Goal: Information Seeking & Learning: Understand process/instructions

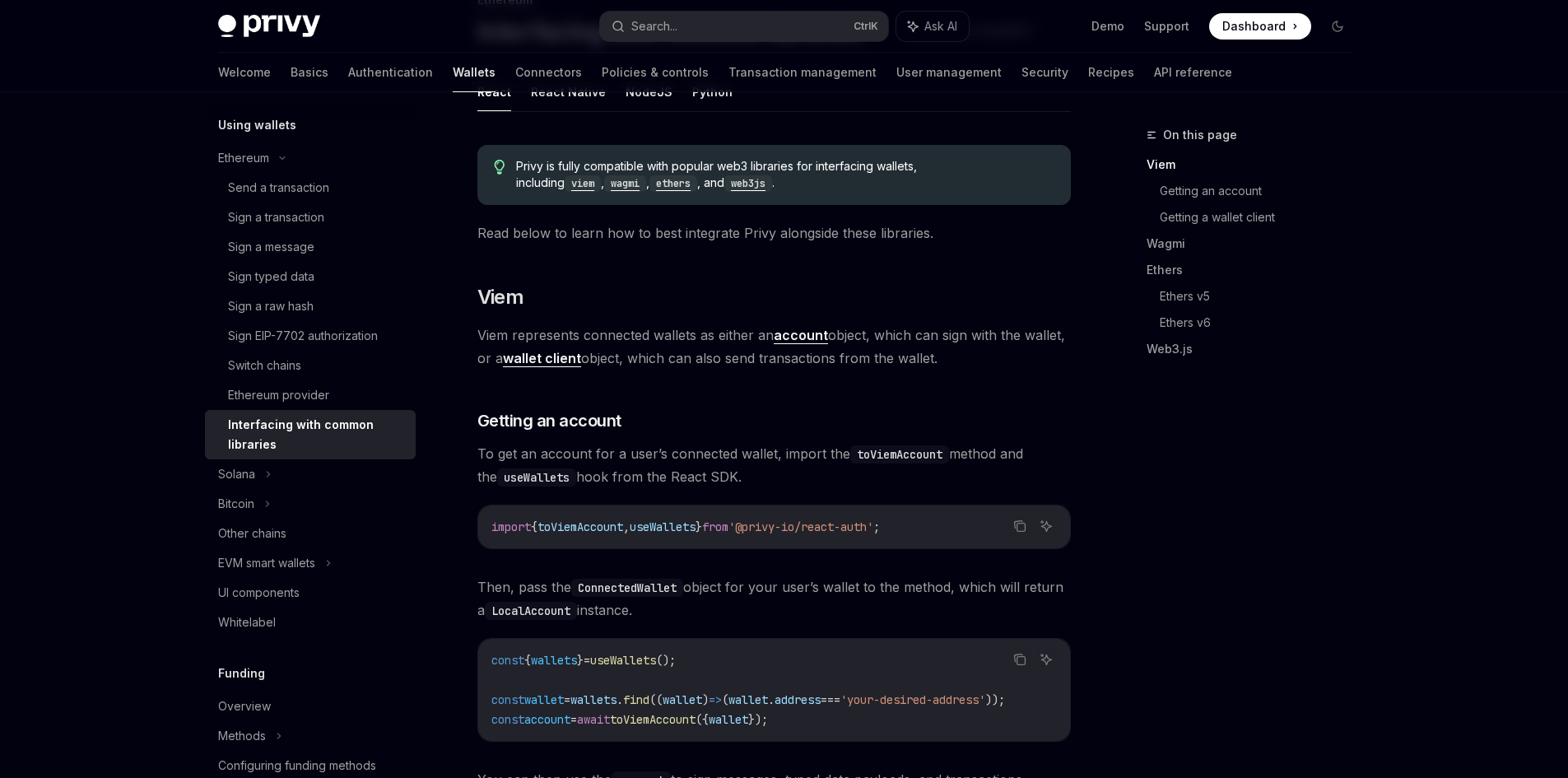
scroll to position [165, 0]
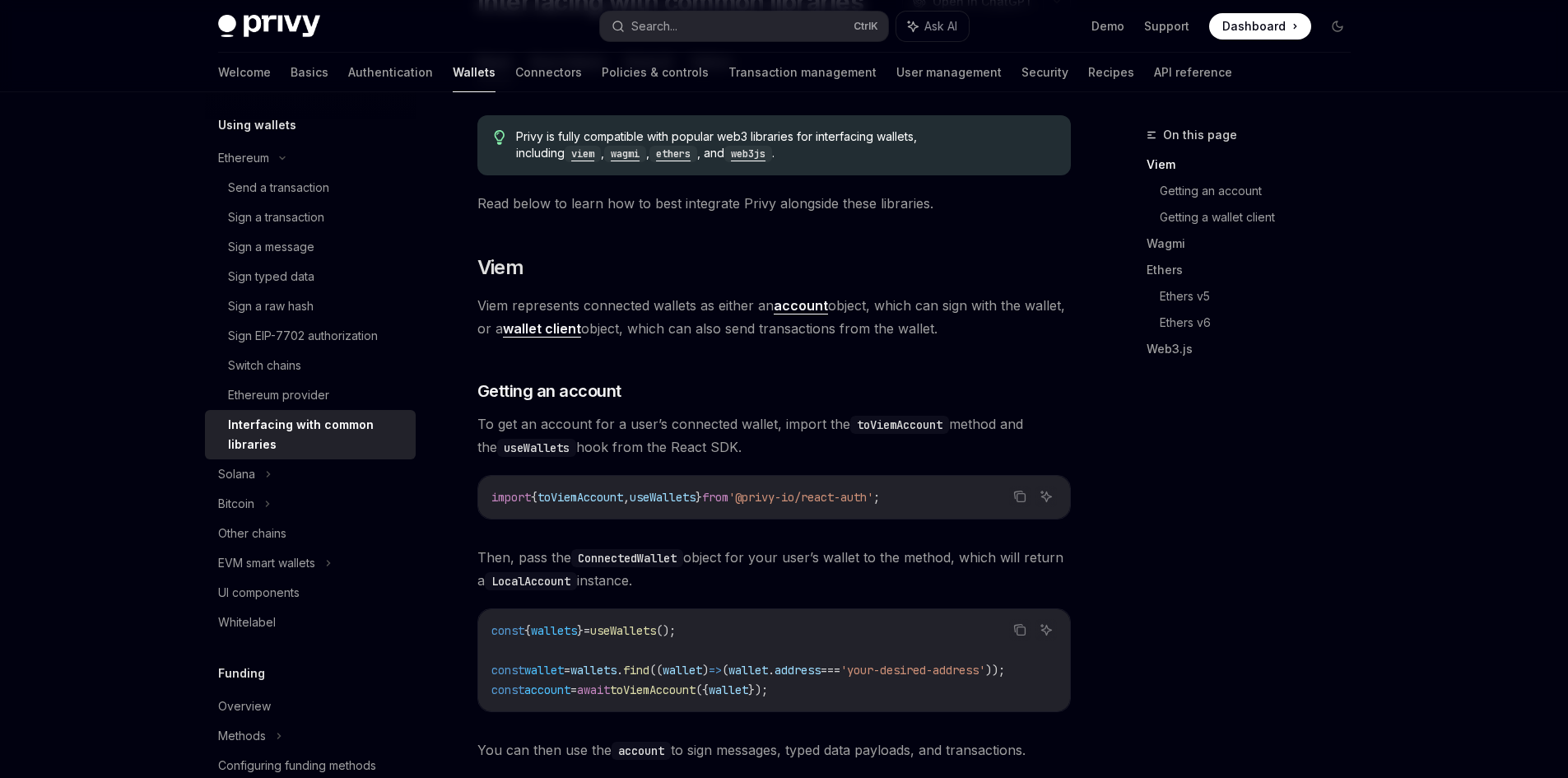
click at [719, 304] on span "Viem represents connected wallets as either an account object, which can sign w…" at bounding box center [774, 316] width 594 height 46
click at [696, 323] on span "Viem represents connected wallets as either an account object, which can sign w…" at bounding box center [774, 316] width 594 height 46
drag, startPoint x: 721, startPoint y: 327, endPoint x: 900, endPoint y: 327, distance: 179.0
click at [885, 327] on span "Viem represents connected wallets as either an account object, which can sign w…" at bounding box center [774, 316] width 594 height 46
click at [900, 327] on span "Viem represents connected wallets as either an account object, which can sign w…" at bounding box center [774, 316] width 594 height 46
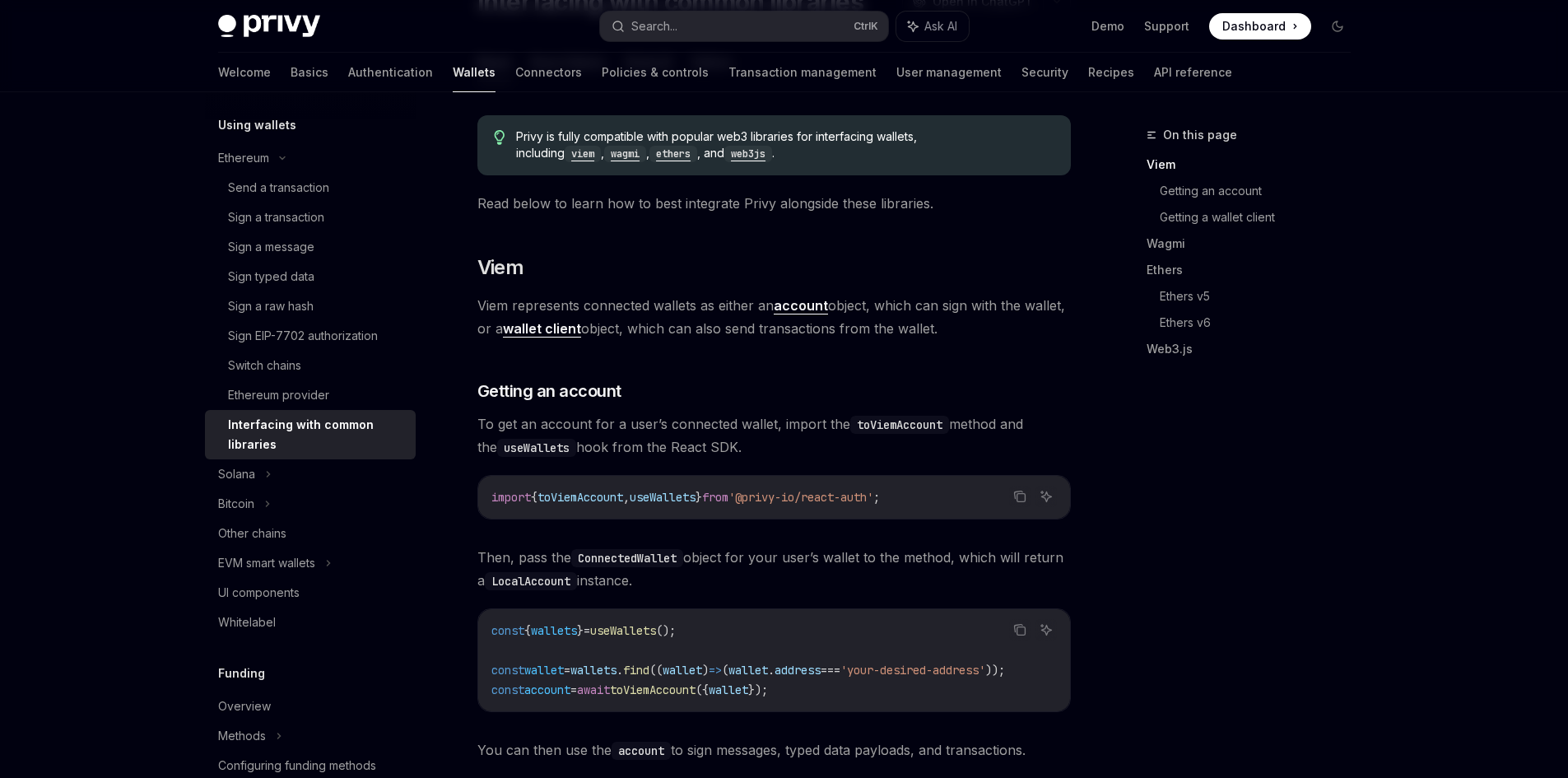
drag, startPoint x: 629, startPoint y: 331, endPoint x: 944, endPoint y: 331, distance: 315.0
click at [944, 331] on span "Viem represents connected wallets as either an account object, which can sign w…" at bounding box center [774, 316] width 594 height 46
click at [929, 333] on span "Viem represents connected wallets as either an account object, which can sign w…" at bounding box center [774, 316] width 594 height 46
drag, startPoint x: 936, startPoint y: 330, endPoint x: 627, endPoint y: 330, distance: 309.0
click at [627, 330] on span "Viem represents connected wallets as either an account object, which can sign w…" at bounding box center [774, 316] width 594 height 46
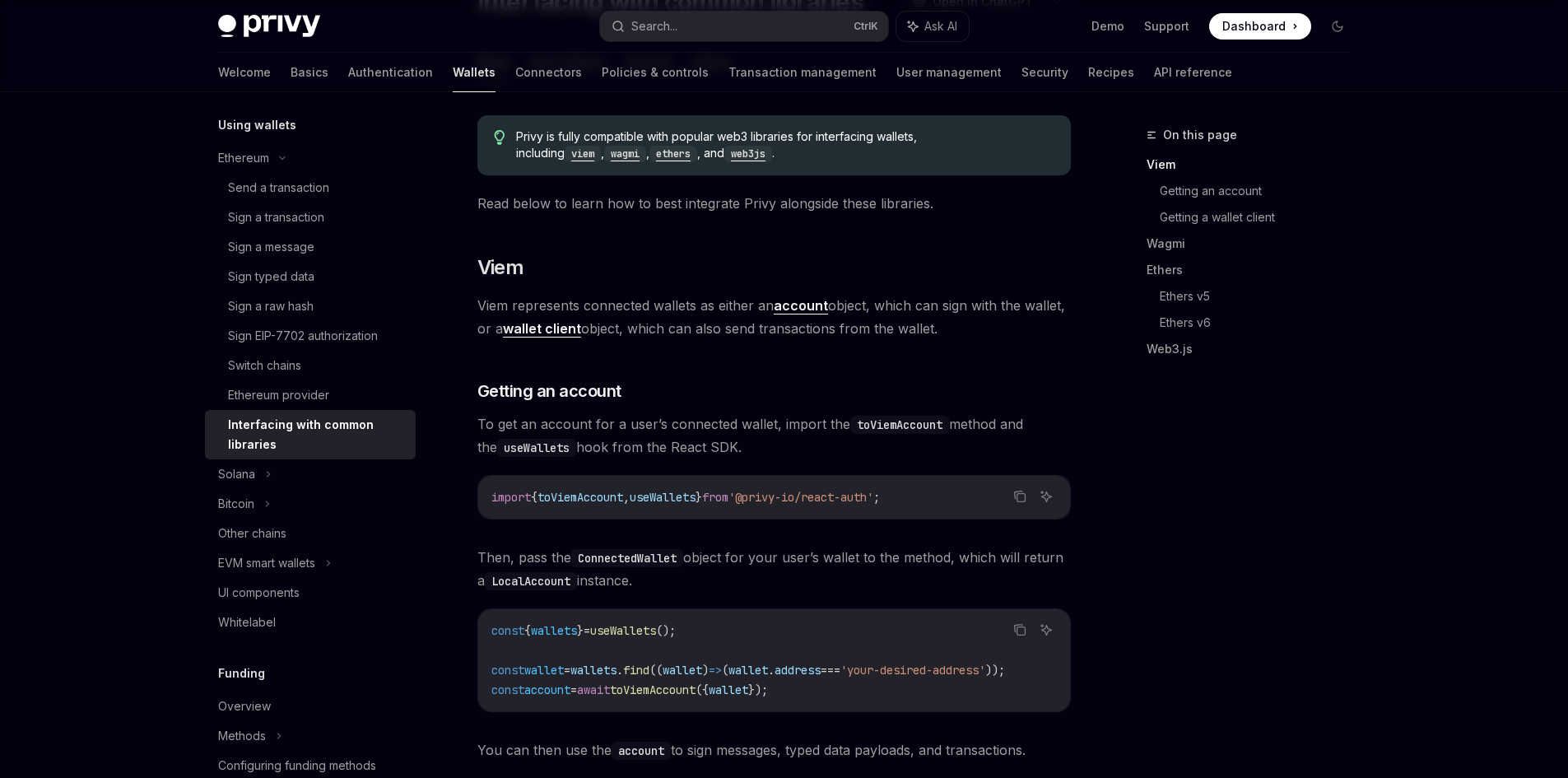
click at [644, 337] on span "Viem represents connected wallets as either an account object, which can sign w…" at bounding box center [774, 316] width 594 height 46
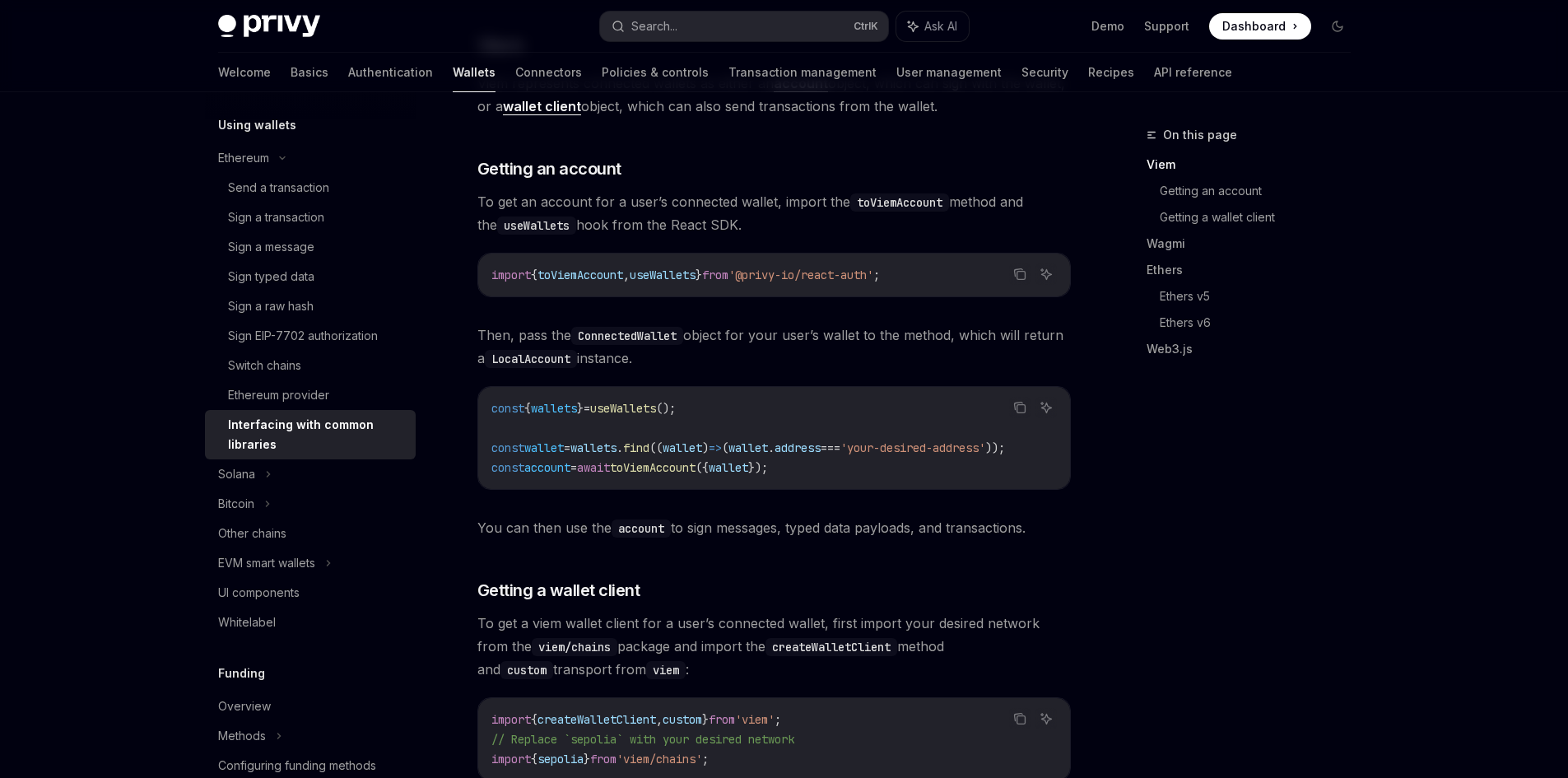
scroll to position [412, 0]
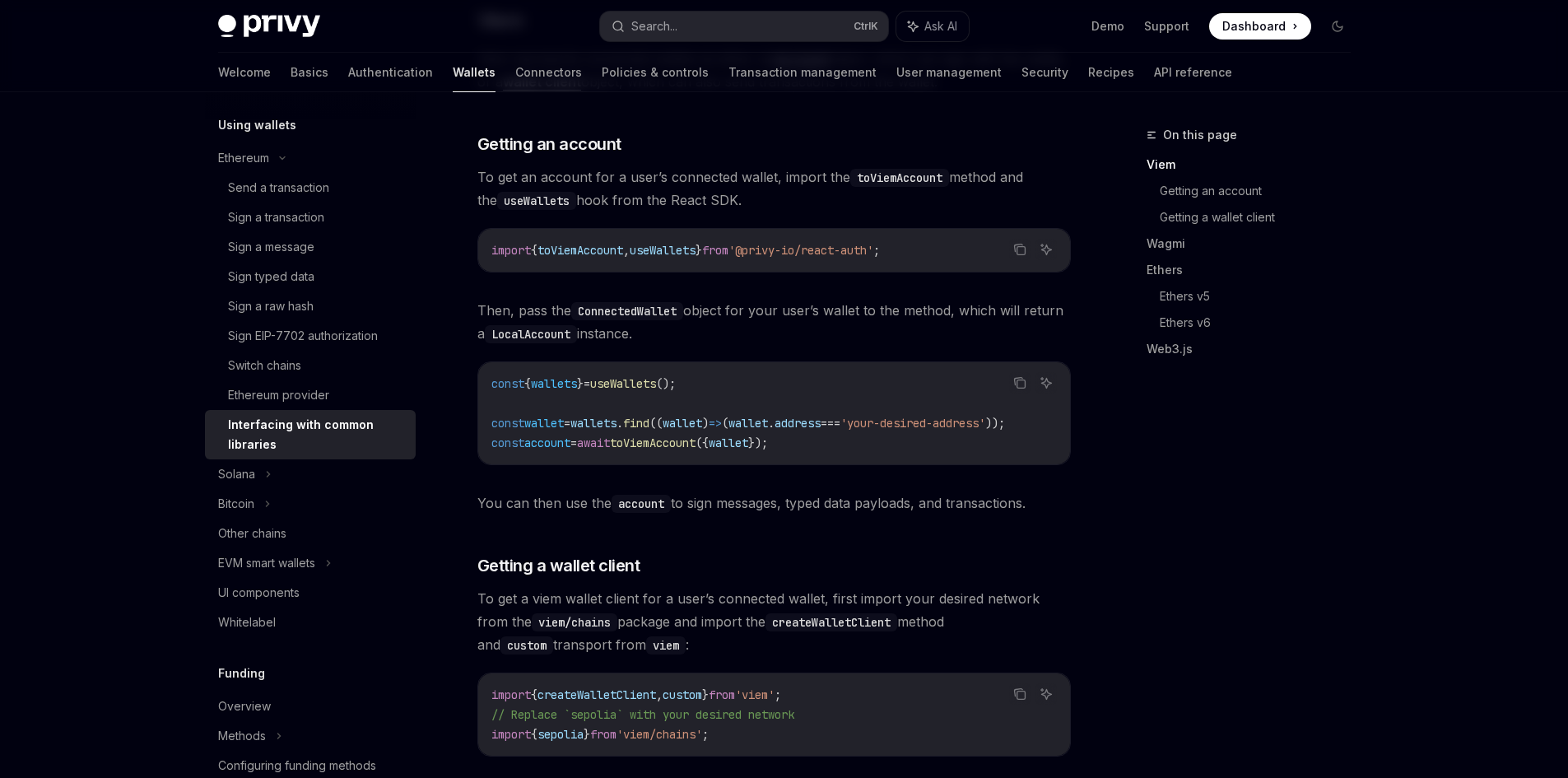
click at [778, 172] on span "To get an account for a user’s connected wallet, import the toViemAccount metho…" at bounding box center [774, 189] width 594 height 46
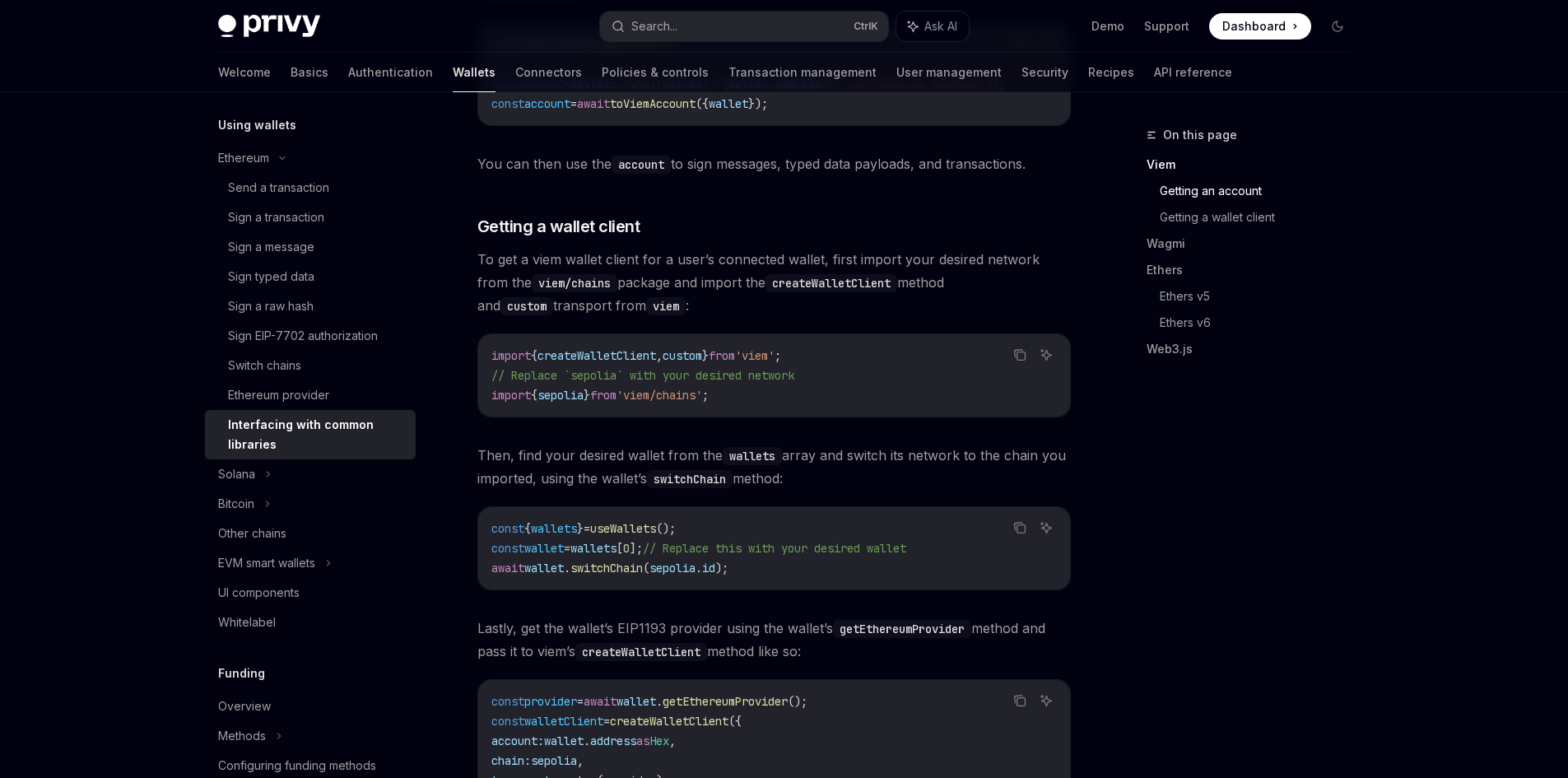
scroll to position [823, 0]
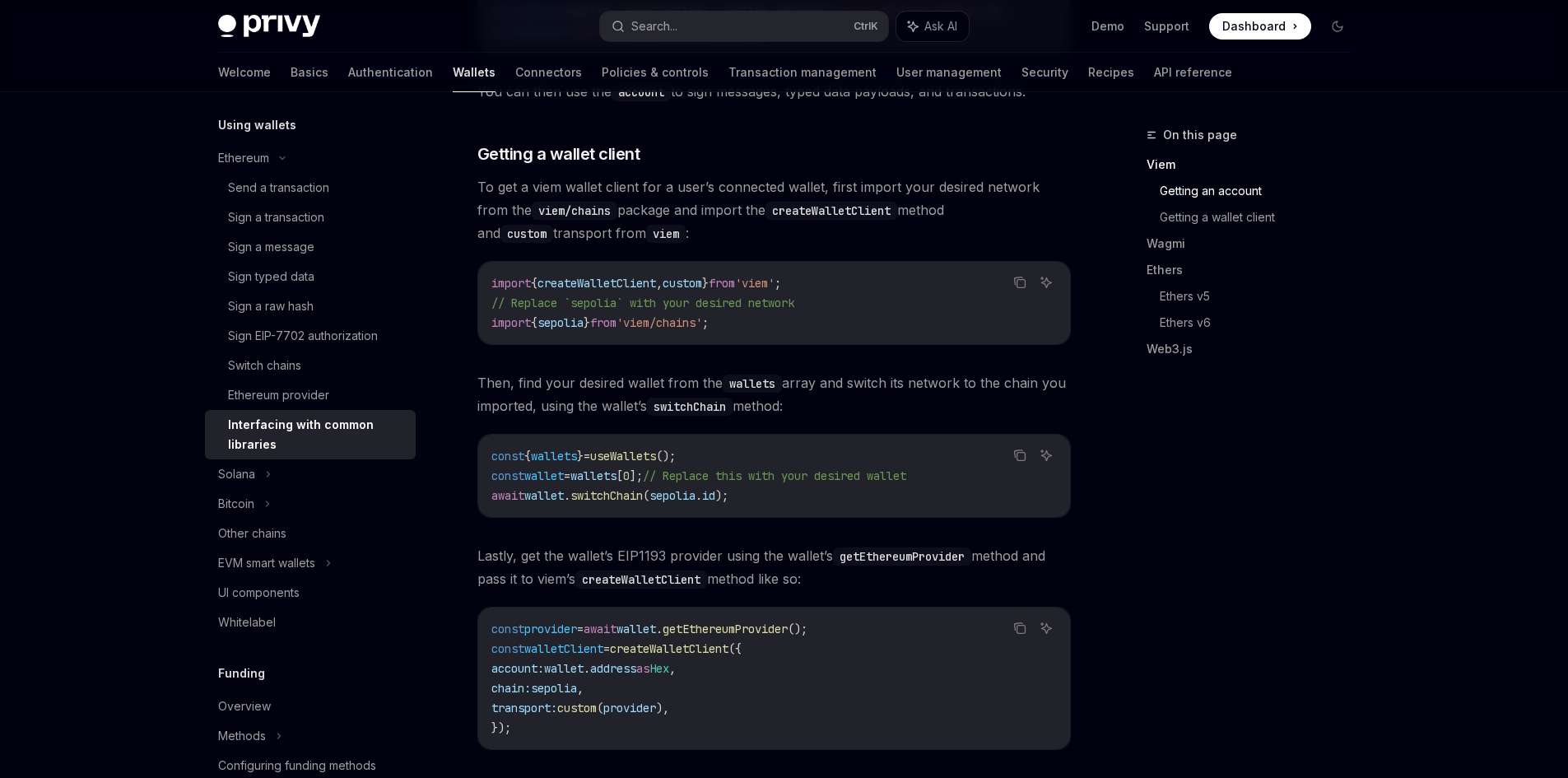
click at [587, 194] on span "To get a viem wallet client for a user’s connected wallet, first import your de…" at bounding box center [774, 210] width 594 height 69
drag, startPoint x: 752, startPoint y: 191, endPoint x: 859, endPoint y: 175, distance: 108.2
click at [859, 175] on div "Privy is fully compatible with popular web3 libraries for interfacing wallets, …" at bounding box center [774, 625] width 594 height 2363
click at [865, 175] on div "Privy is fully compatible with popular web3 libraries for interfacing wallets, …" at bounding box center [774, 625] width 594 height 2363
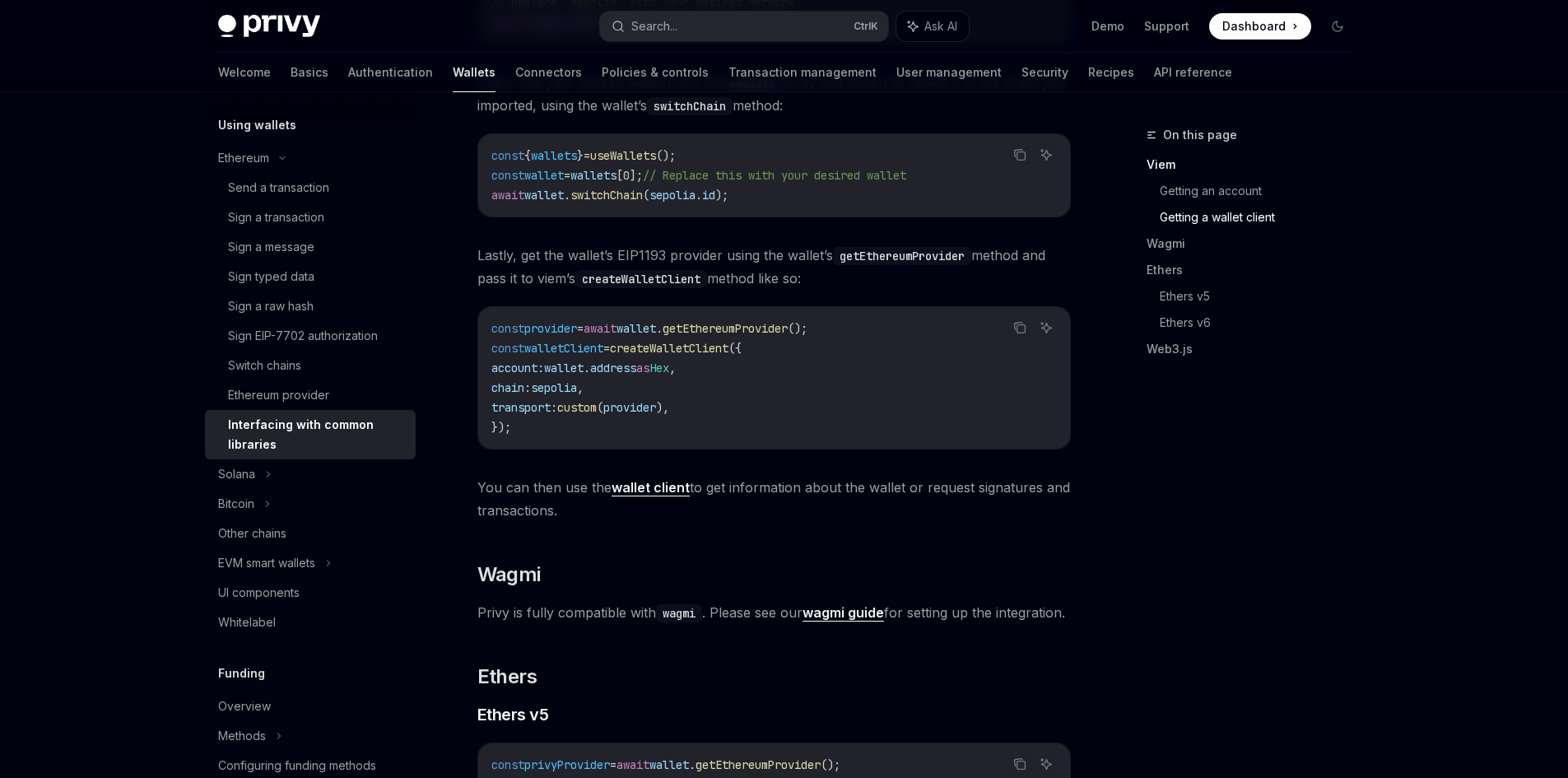
scroll to position [1152, 0]
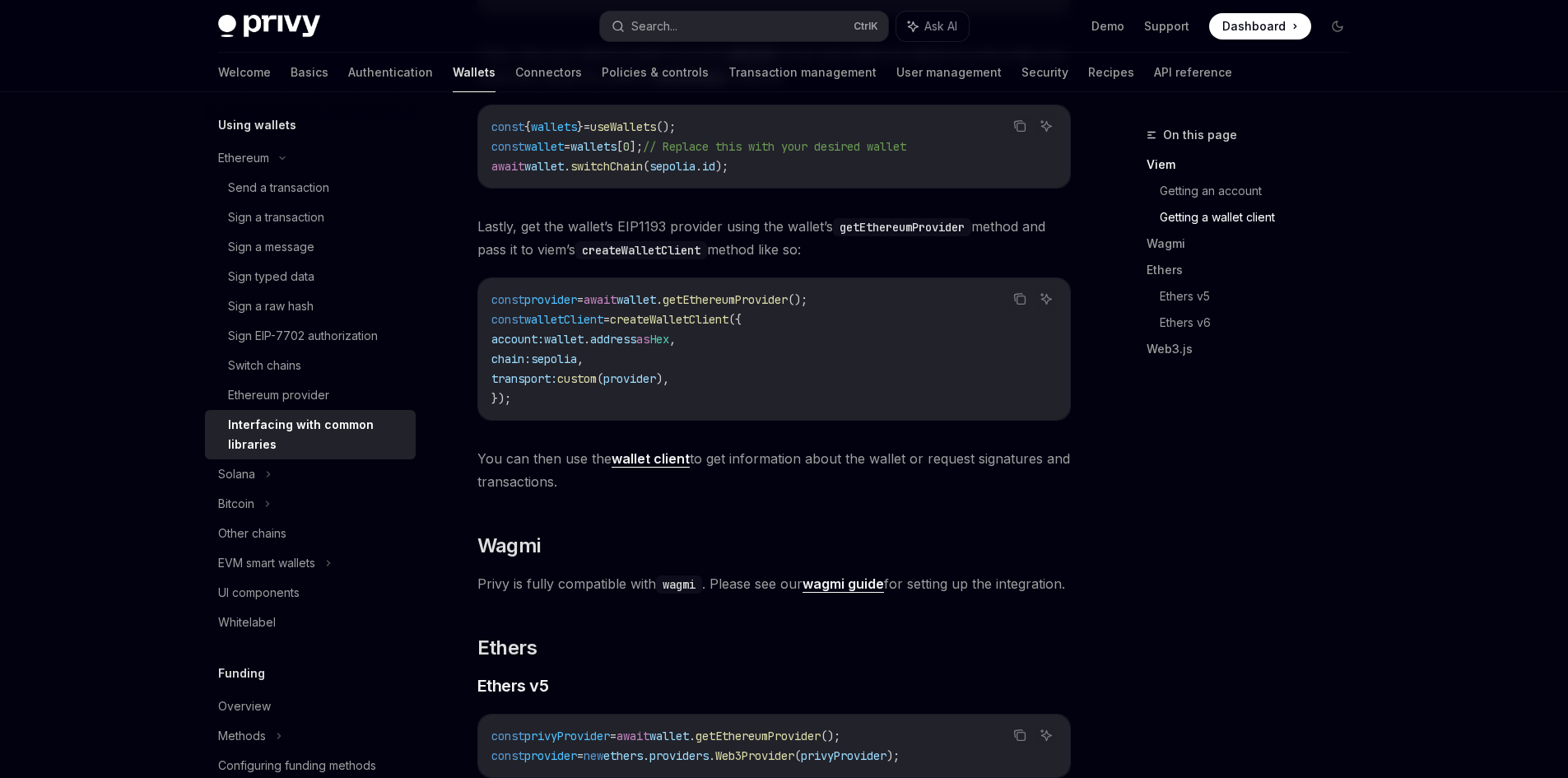
click at [770, 470] on span "You can then use the wallet client to get information about the wallet or reque…" at bounding box center [774, 469] width 594 height 46
click at [900, 468] on span "You can then use the wallet client to get information about the wallet or reque…" at bounding box center [774, 469] width 594 height 46
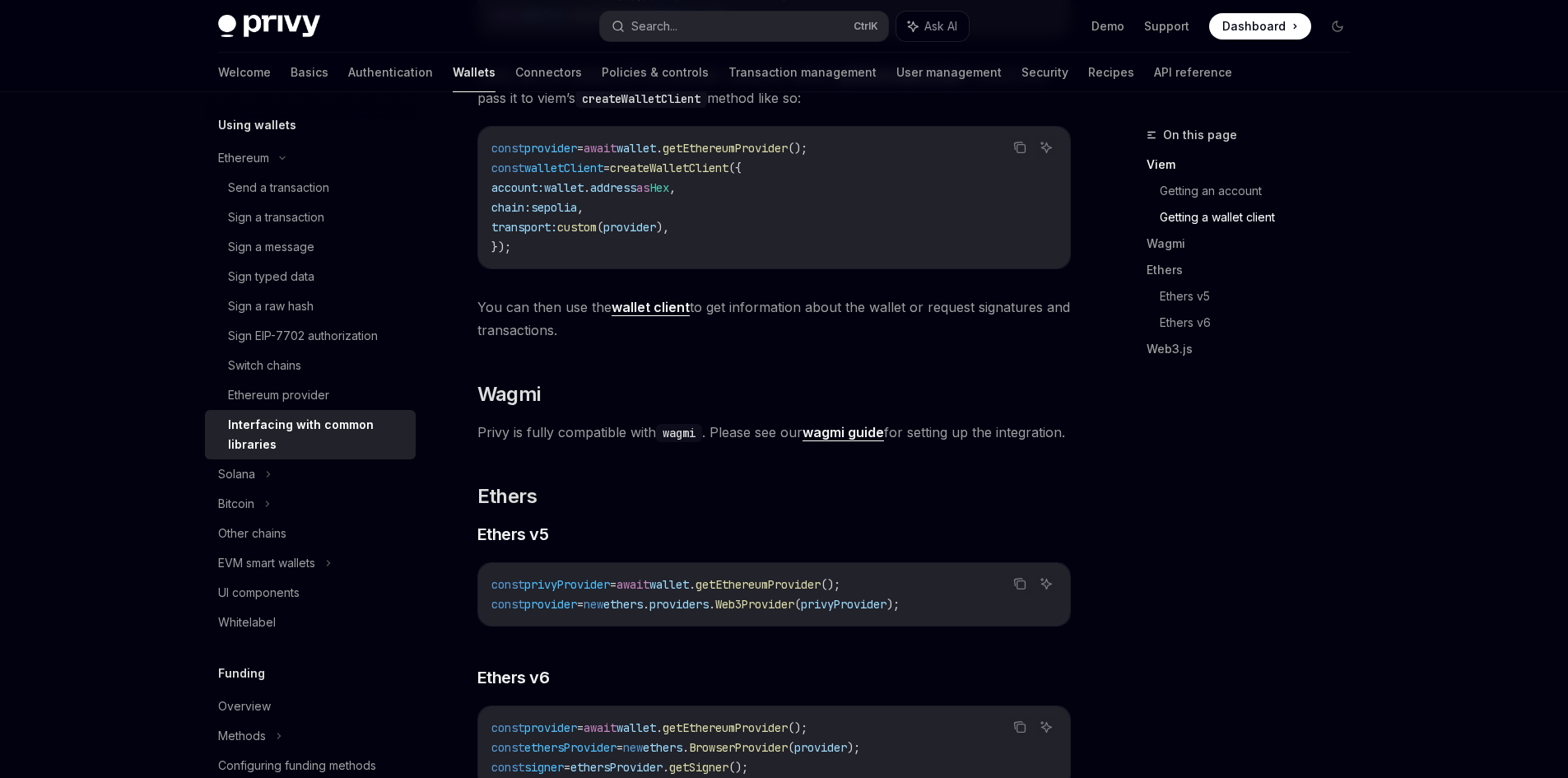
scroll to position [1317, 0]
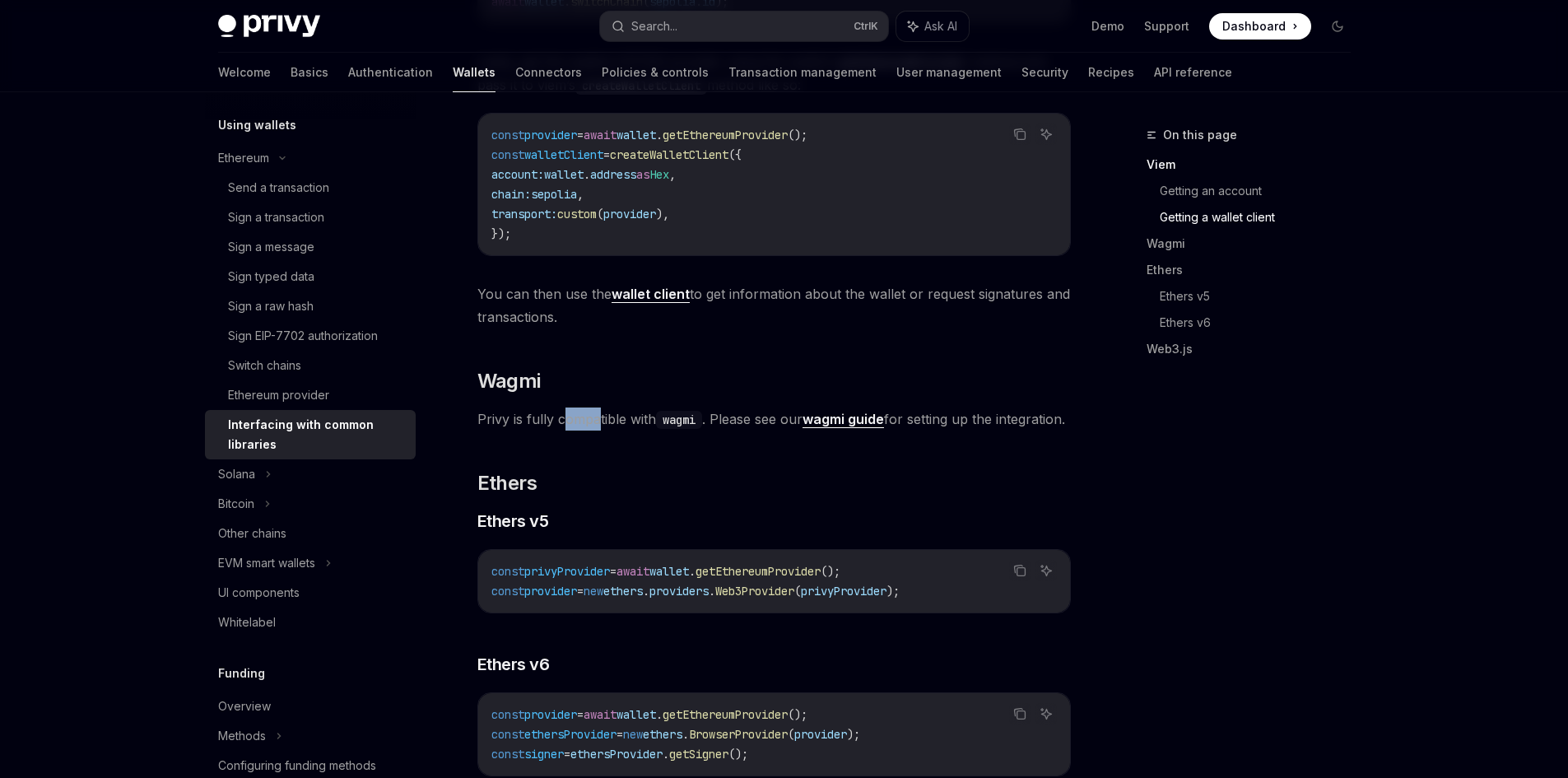
drag, startPoint x: 579, startPoint y: 425, endPoint x: 607, endPoint y: 429, distance: 28.3
click at [606, 429] on span "Privy is fully compatible with wagmi . Please see our wagmi guide for setting u…" at bounding box center [774, 419] width 594 height 23
click at [607, 429] on span "Privy is fully compatible with wagmi . Please see our wagmi guide for setting u…" at bounding box center [774, 419] width 594 height 23
drag, startPoint x: 731, startPoint y: 425, endPoint x: 741, endPoint y: 428, distance: 10.4
click at [741, 428] on span "Privy is fully compatible with wagmi . Please see our wagmi guide for setting u…" at bounding box center [774, 419] width 594 height 23
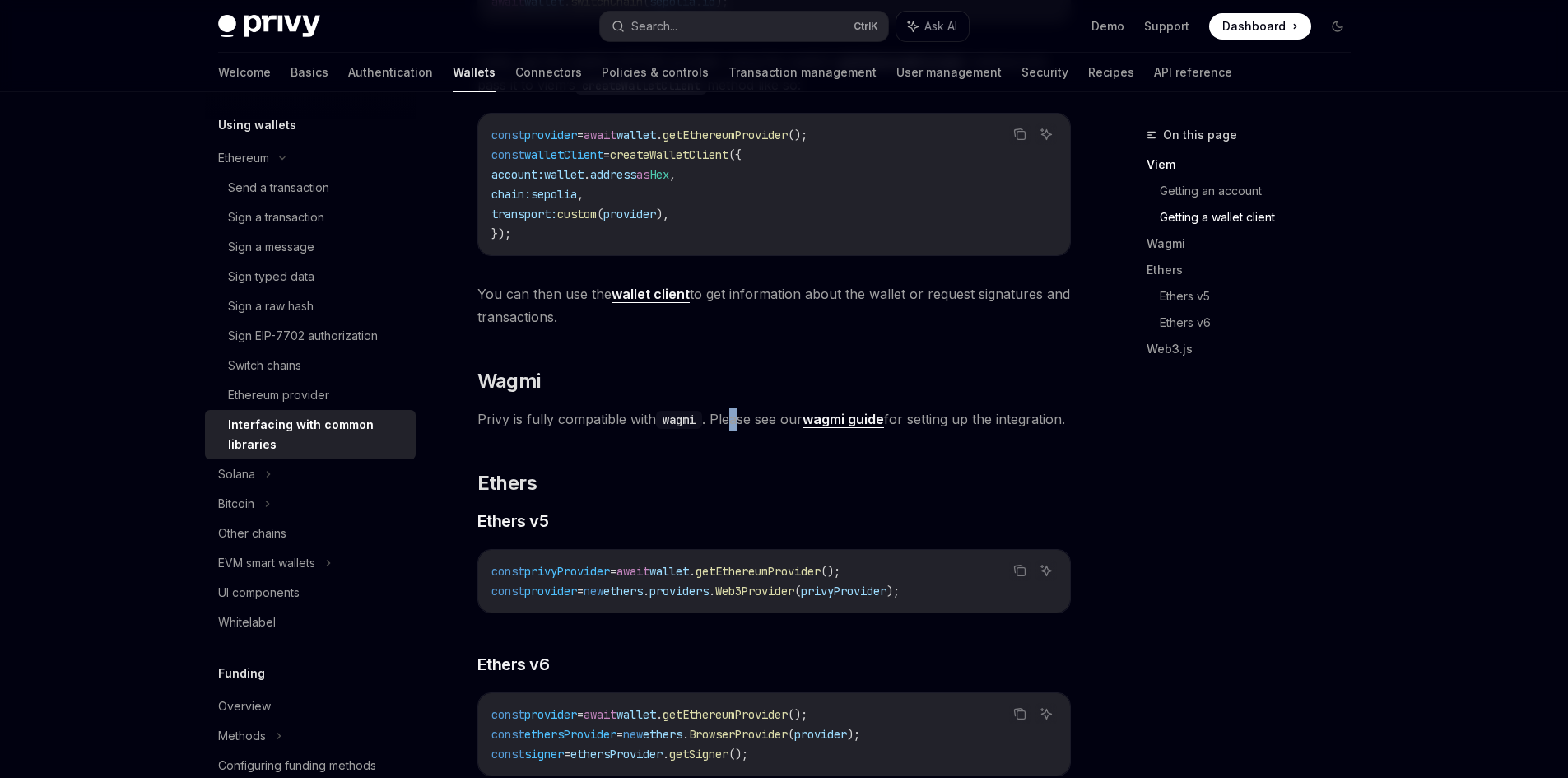
click at [741, 428] on span "Privy is fully compatible with wagmi . Please see our wagmi guide for setting u…" at bounding box center [774, 419] width 594 height 23
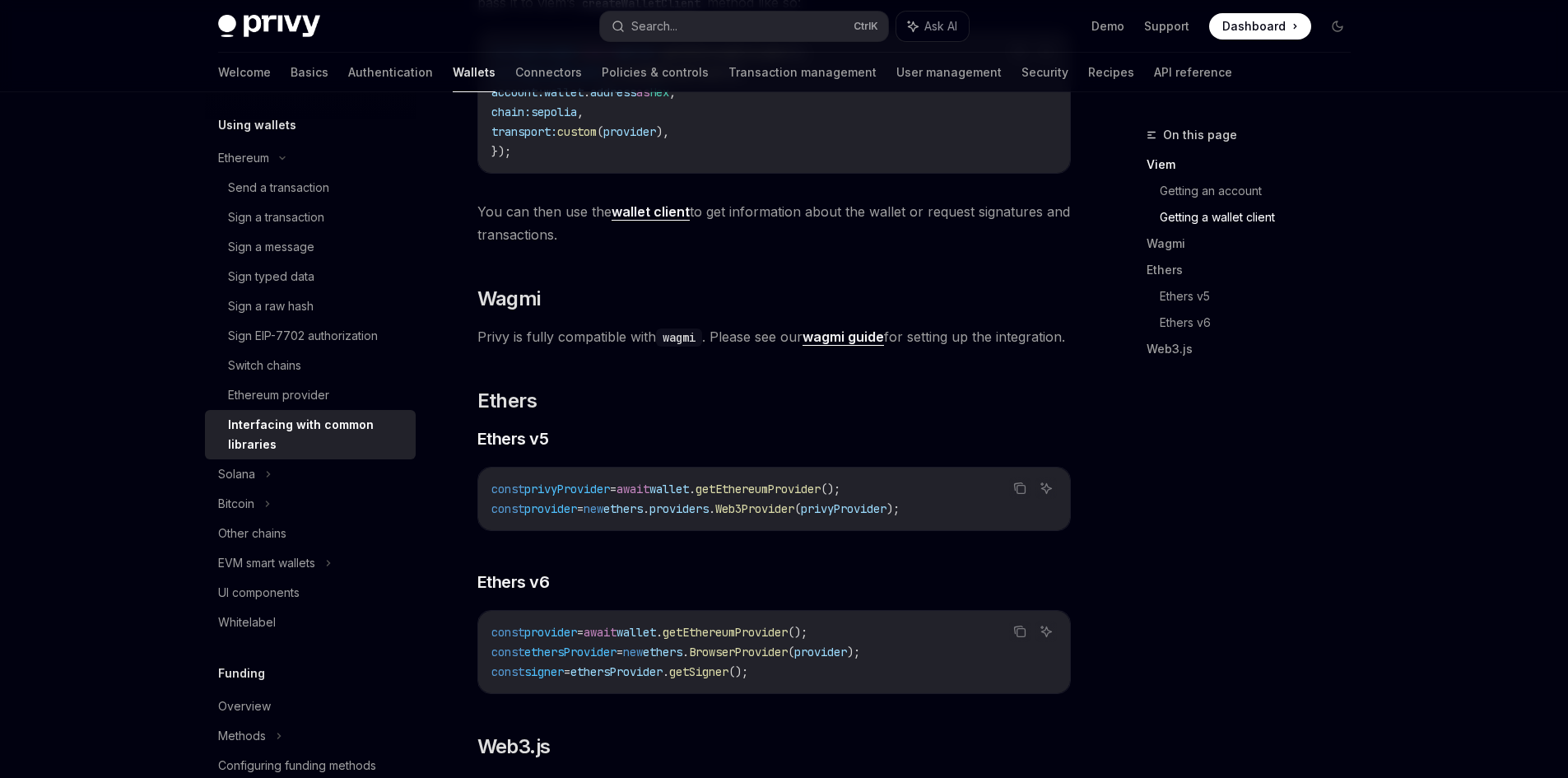
scroll to position [1811, 0]
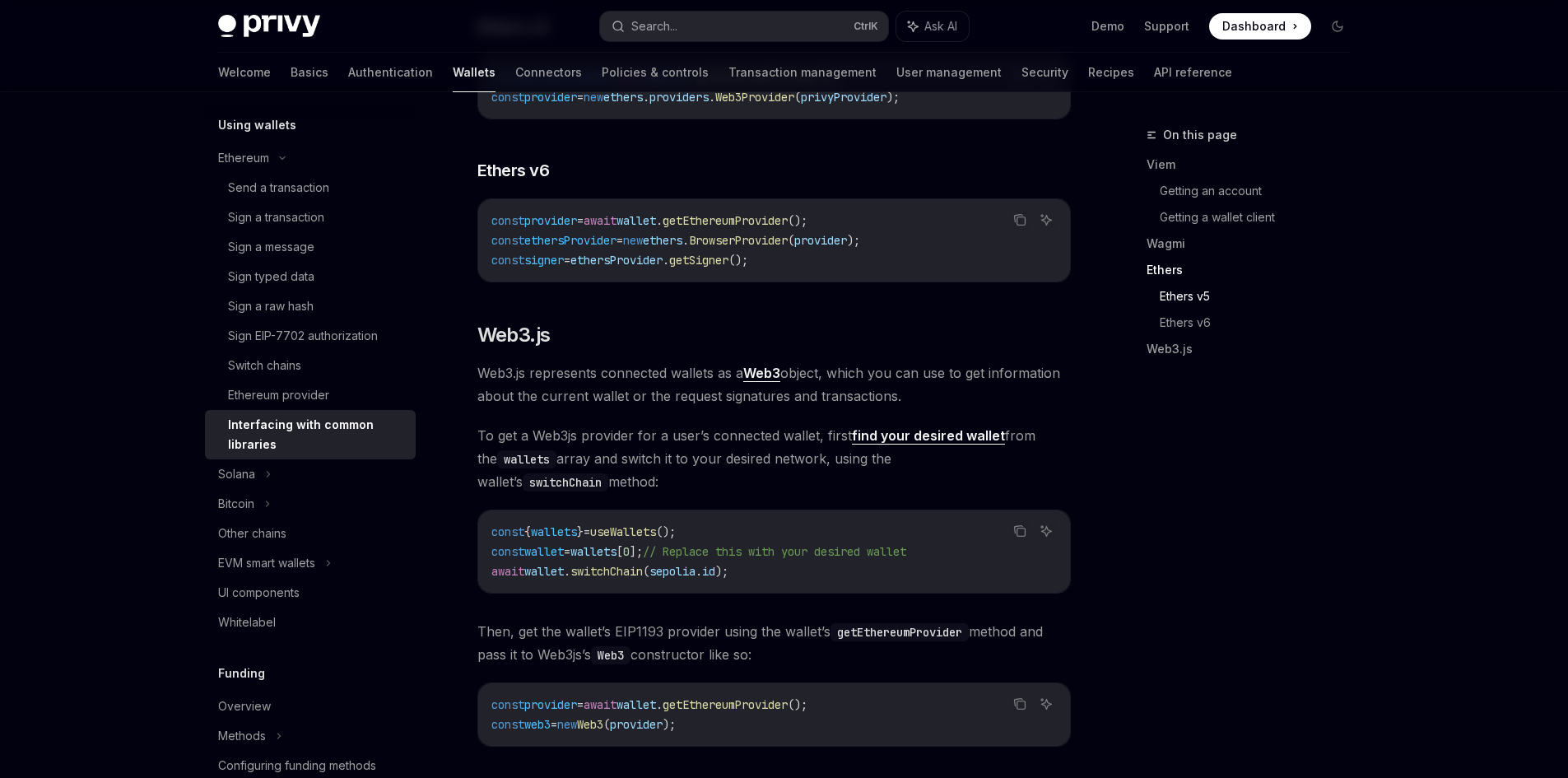
click at [674, 408] on span "Web3.js represents connected wallets as a Web3 object, which you can use to get…" at bounding box center [774, 384] width 594 height 46
click at [672, 408] on span "Web3.js represents connected wallets as a Web3 object, which you can use to get…" at bounding box center [774, 384] width 594 height 46
click at [689, 408] on span "Web3.js represents connected wallets as a Web3 object, which you can use to get…" at bounding box center [774, 384] width 594 height 46
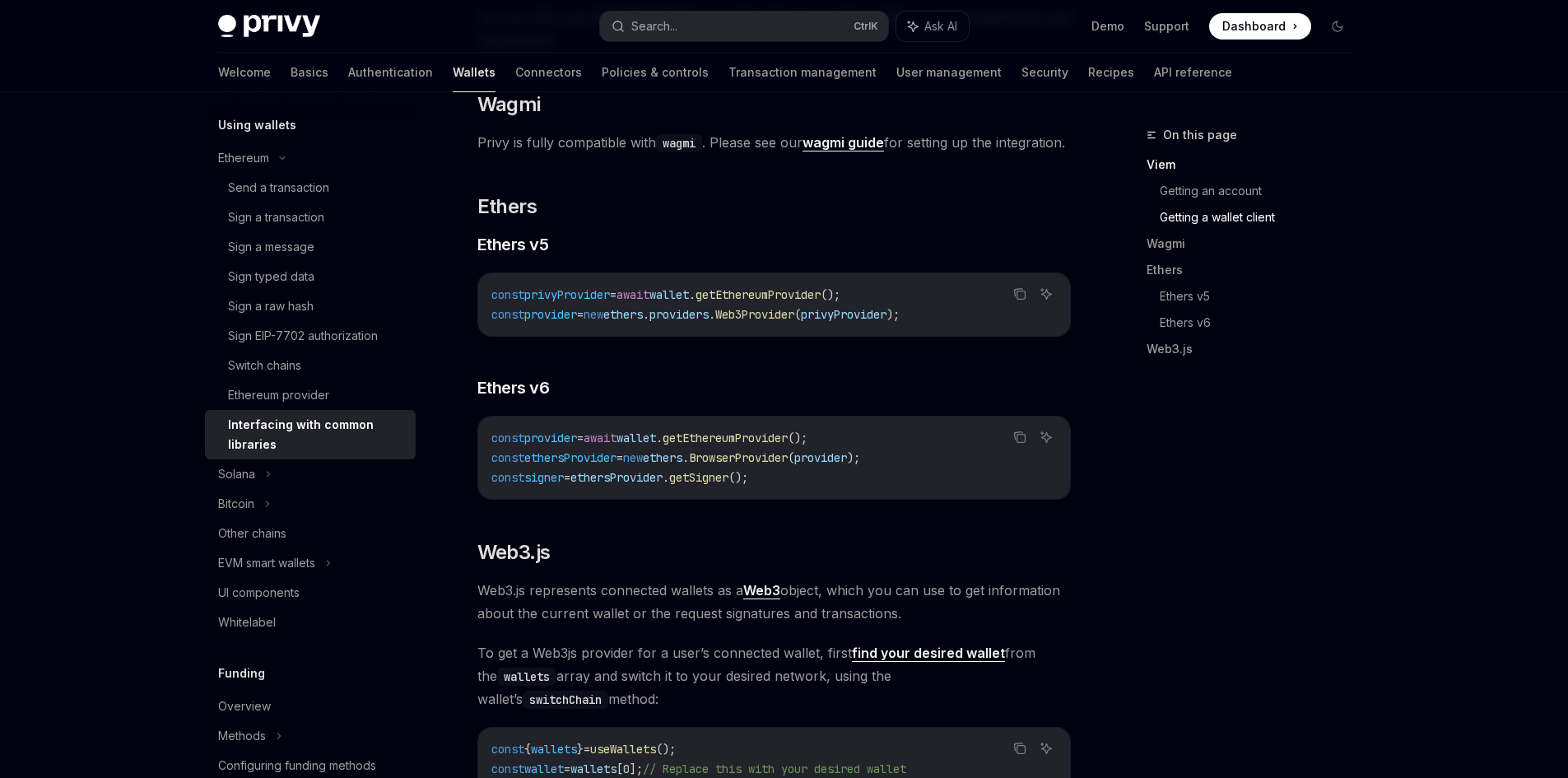
scroll to position [1564, 0]
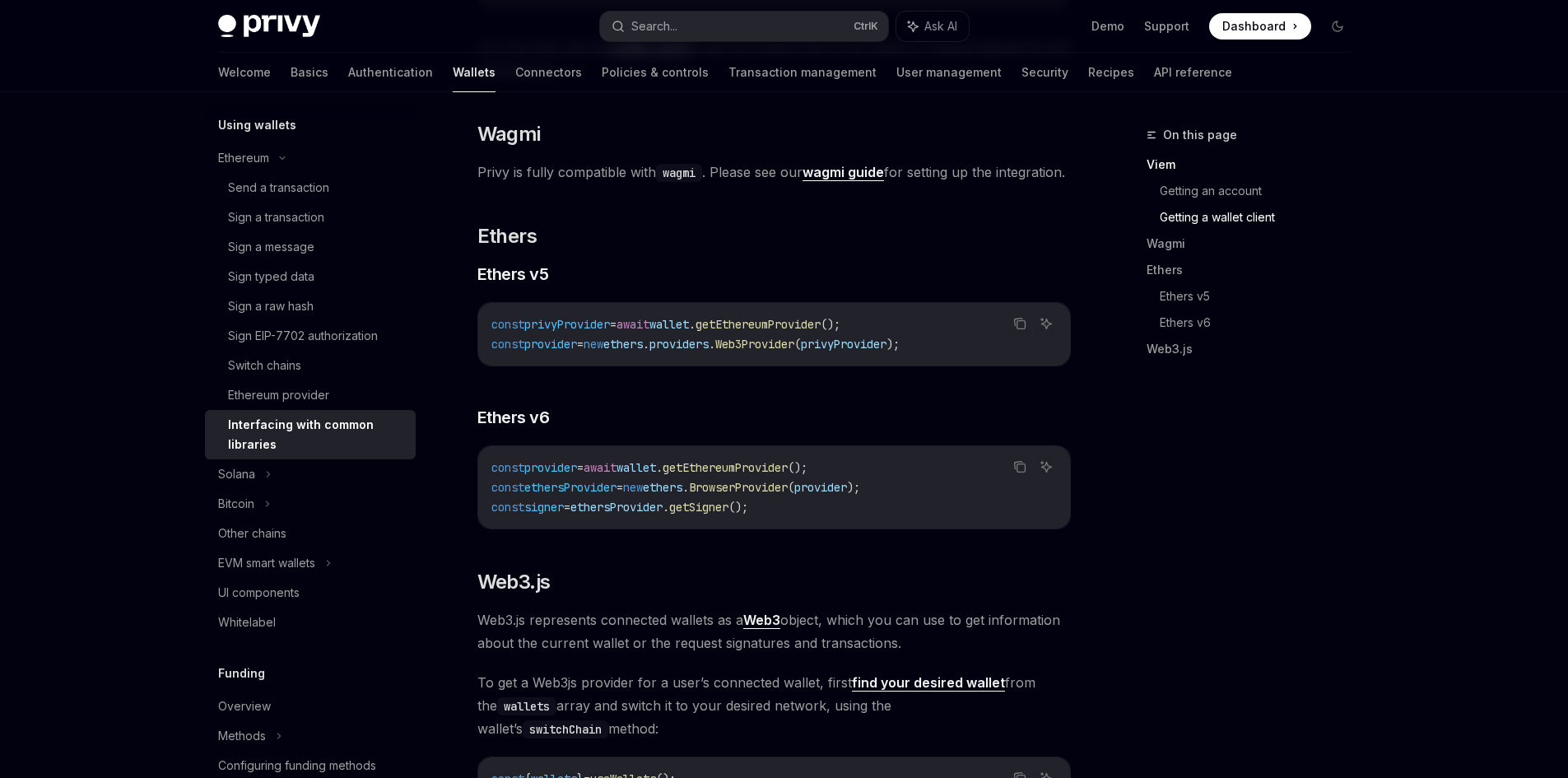
click at [852, 173] on strong "wagmi guide" at bounding box center [843, 172] width 81 height 16
type textarea "*"
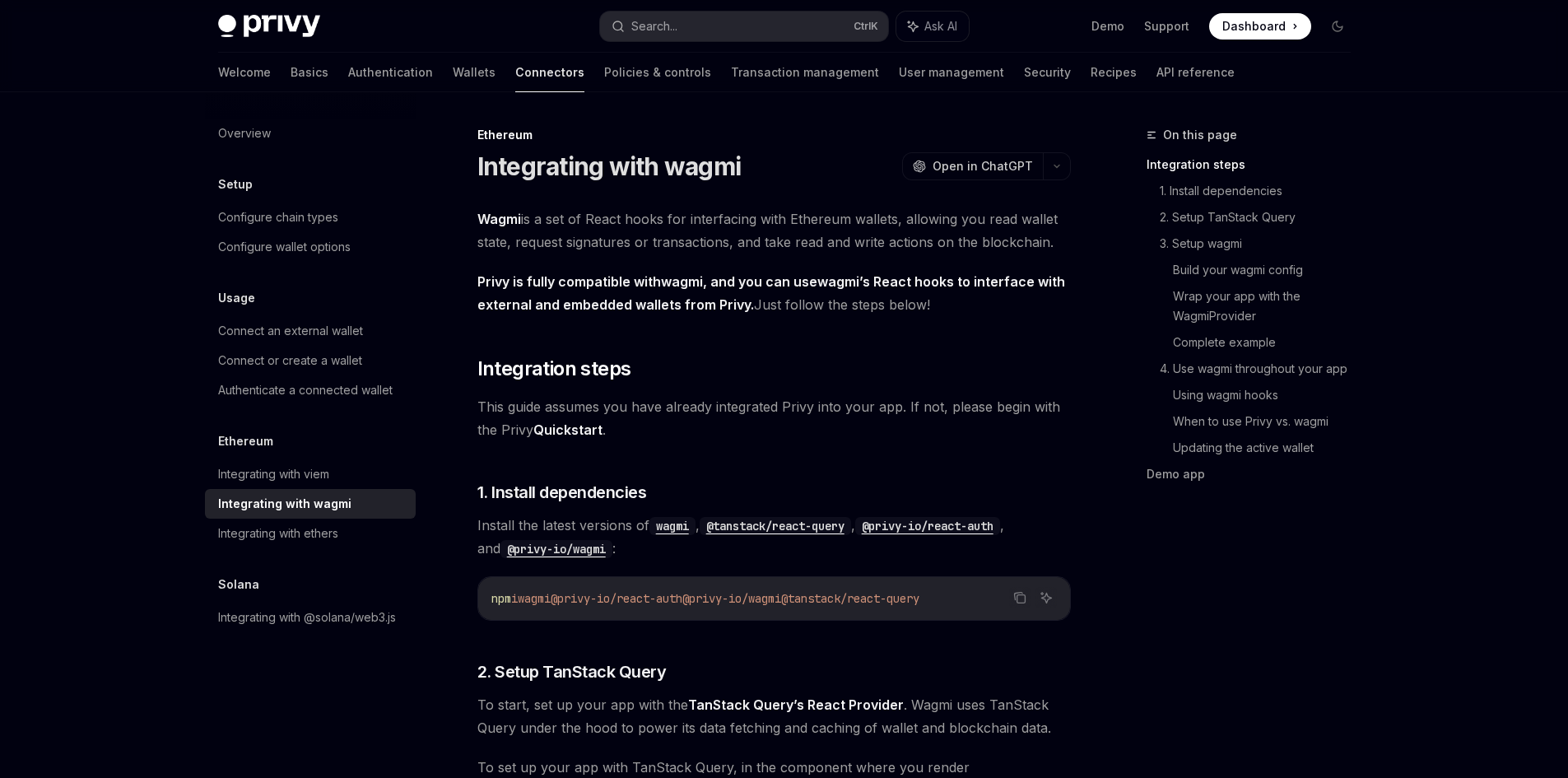
click at [751, 231] on span "Wagmi is a set of React hooks for interfacing with Ethereum wallets, allowing y…" at bounding box center [774, 230] width 594 height 46
click at [1055, 165] on icon "button" at bounding box center [1056, 167] width 19 height 7
click at [770, 240] on span "Wagmi is a set of React hooks for interfacing with Ethereum wallets, allowing y…" at bounding box center [774, 230] width 594 height 46
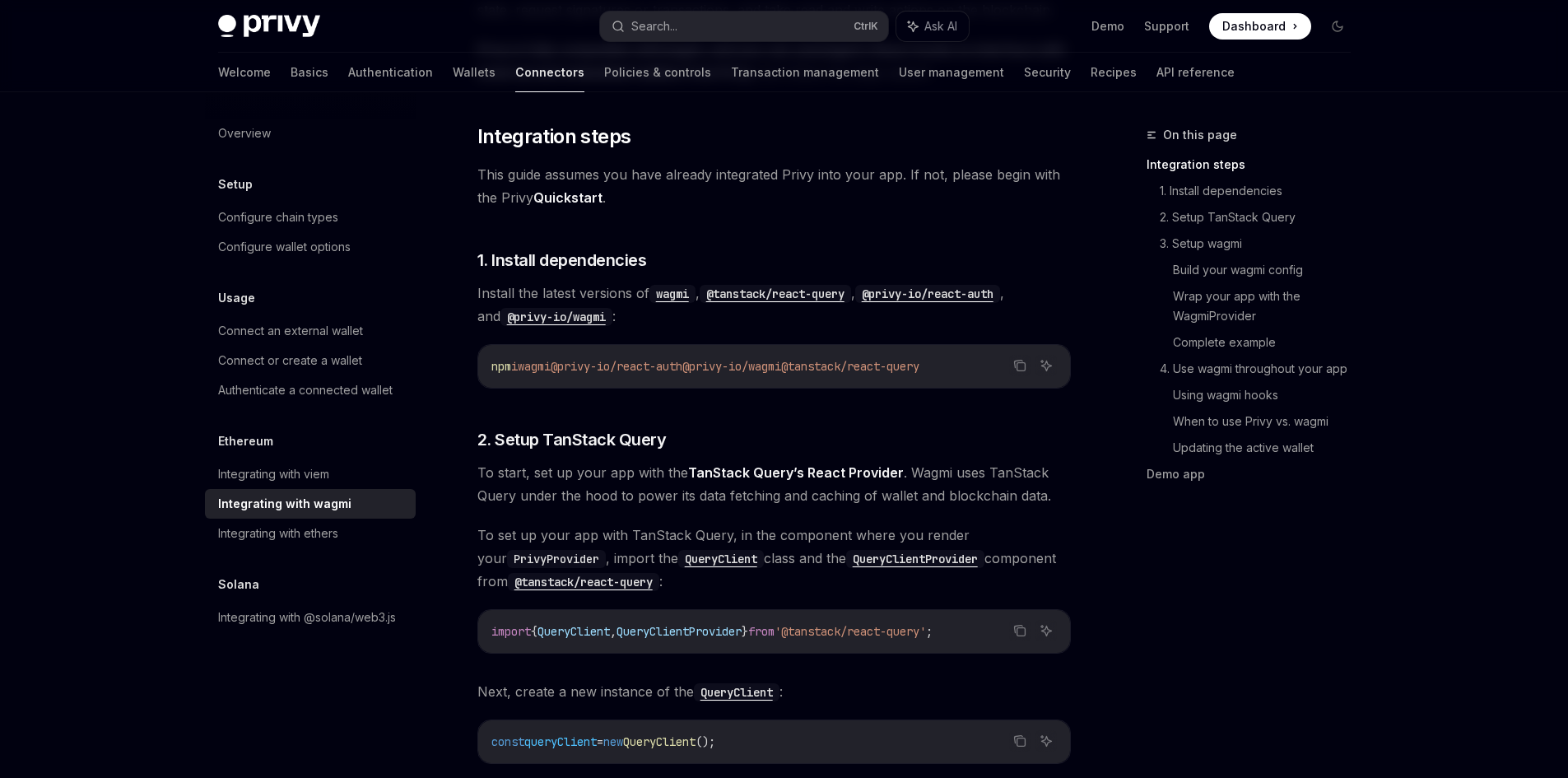
scroll to position [247, 0]
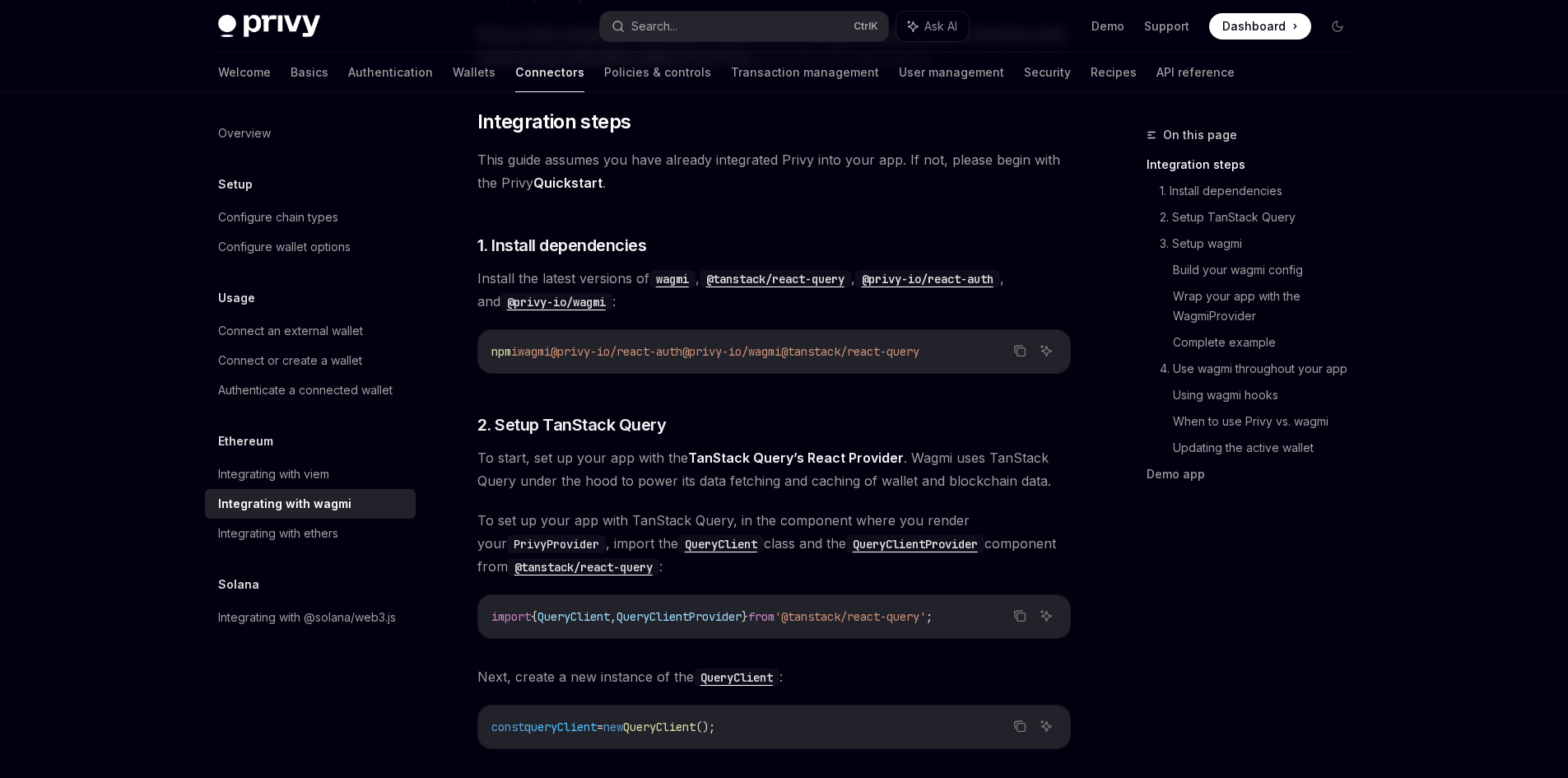
click at [679, 467] on span "To start, set up your app with the TanStack Query’s React Provider . Wagmi uses…" at bounding box center [774, 468] width 594 height 46
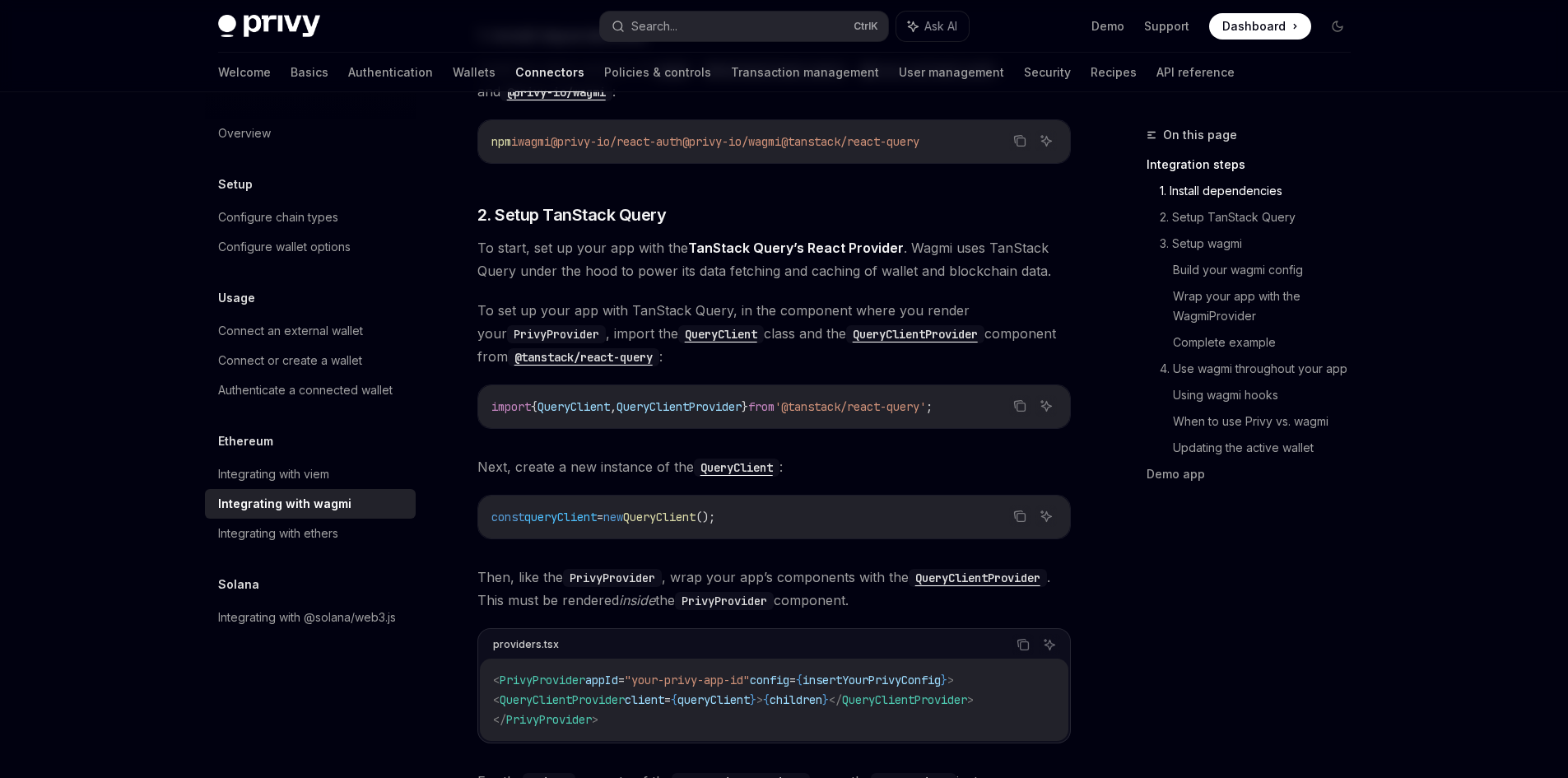
scroll to position [494, 0]
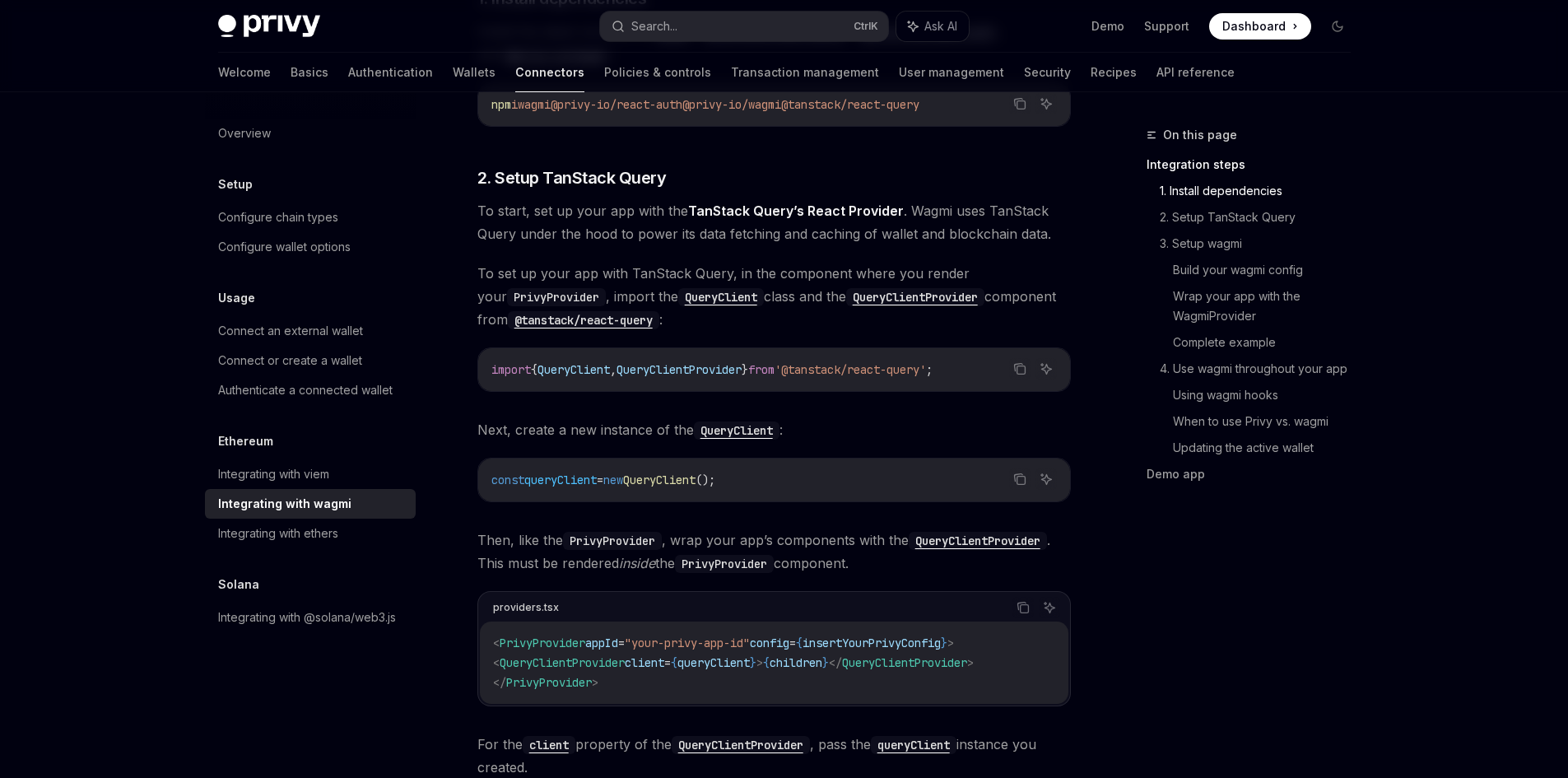
click at [830, 228] on span "To start, set up your app with the TanStack Query’s React Provider . Wagmi uses…" at bounding box center [774, 222] width 594 height 46
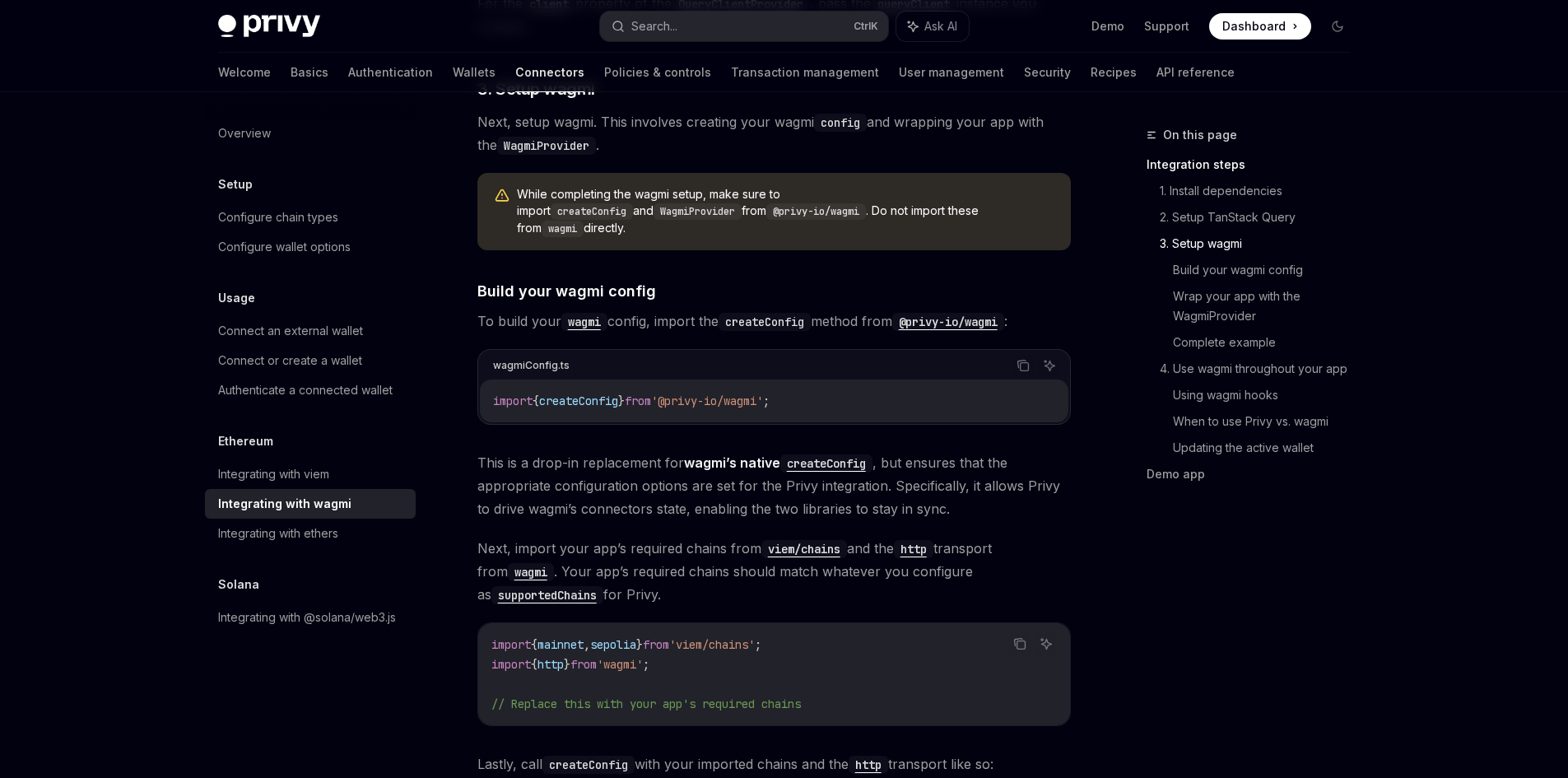
scroll to position [1152, 0]
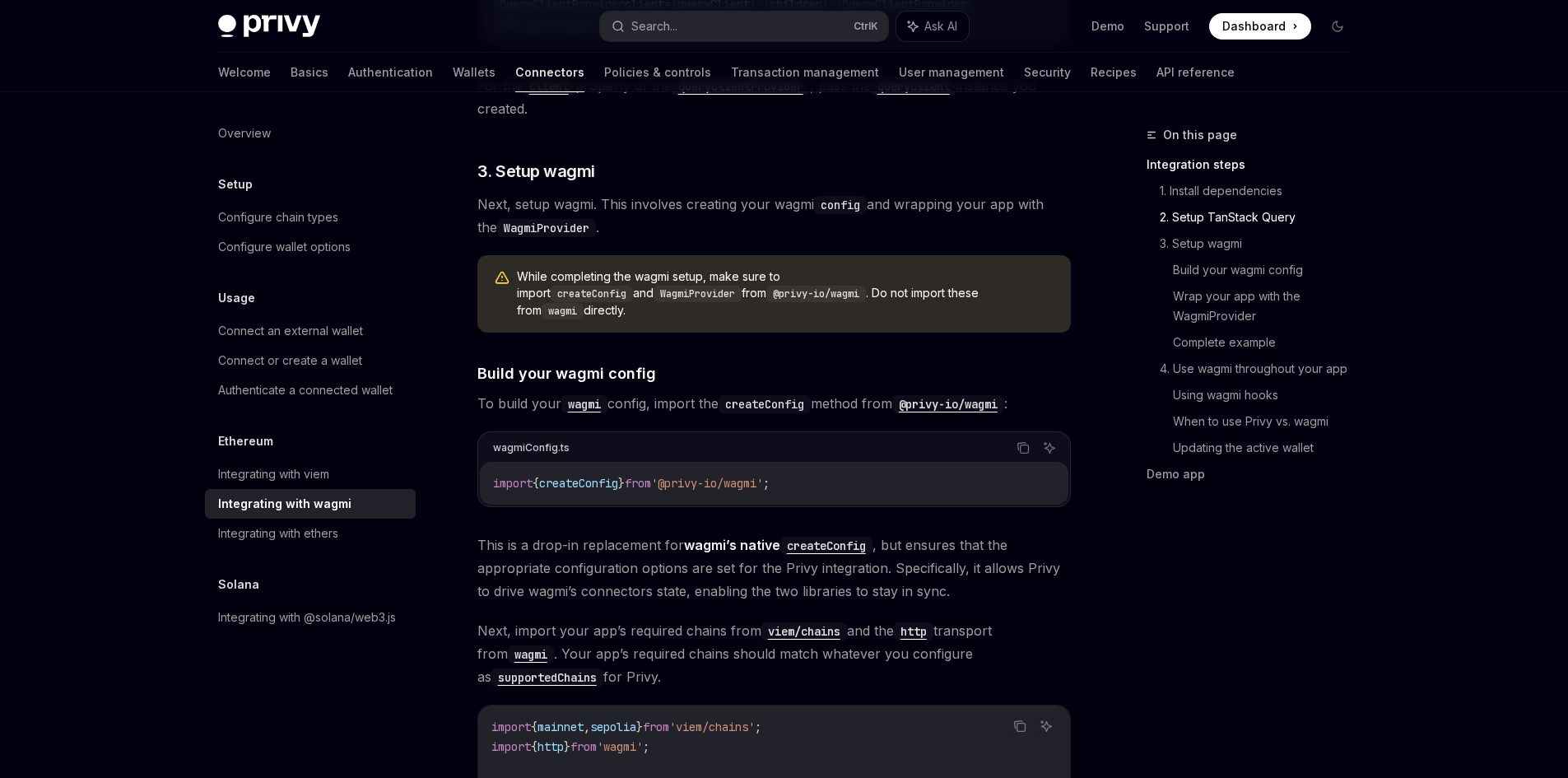
click at [776, 220] on span "Next, setup wagmi. This involves creating your wagmi config and wrapping your a…" at bounding box center [774, 216] width 594 height 46
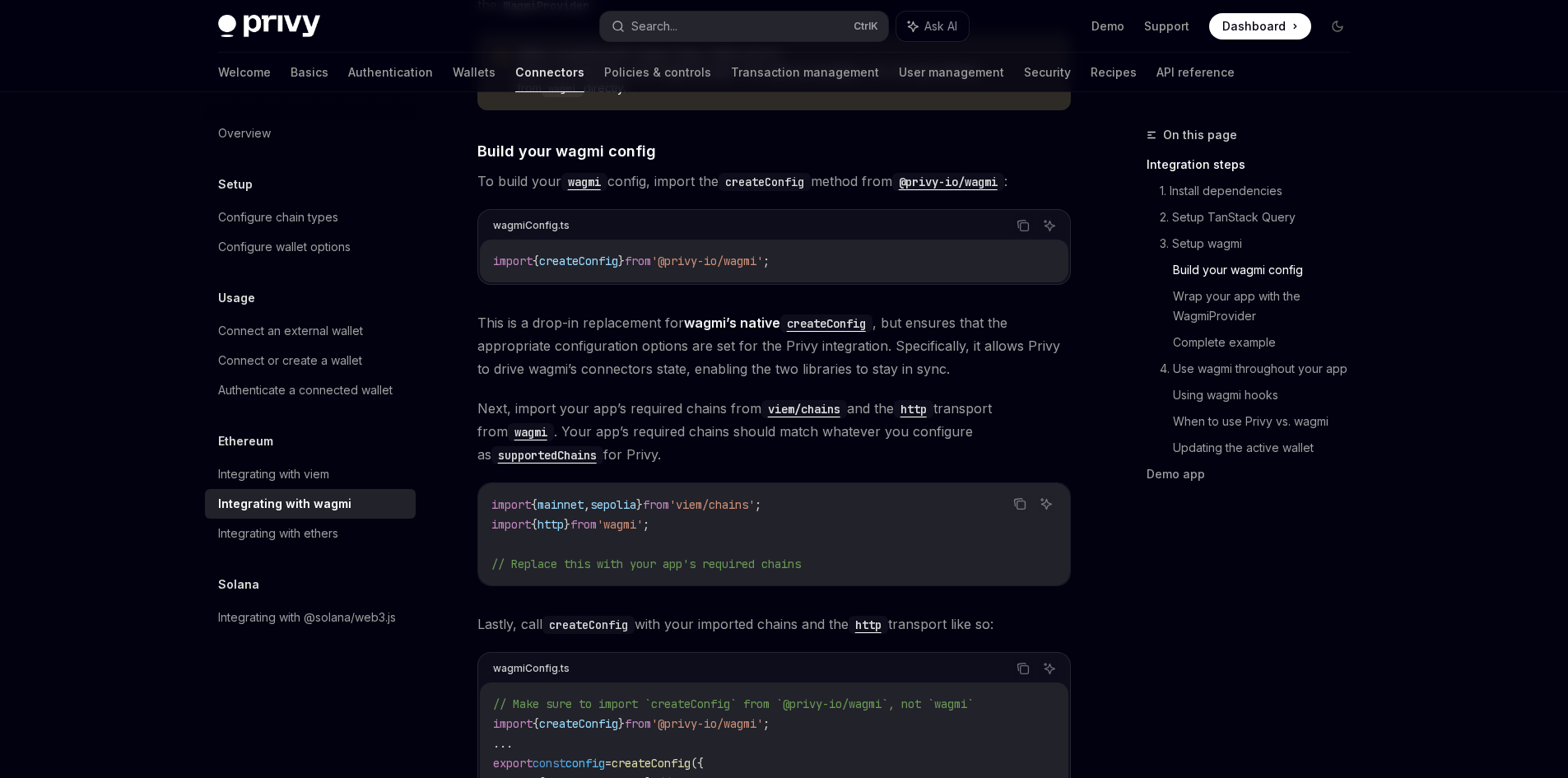
scroll to position [1399, 0]
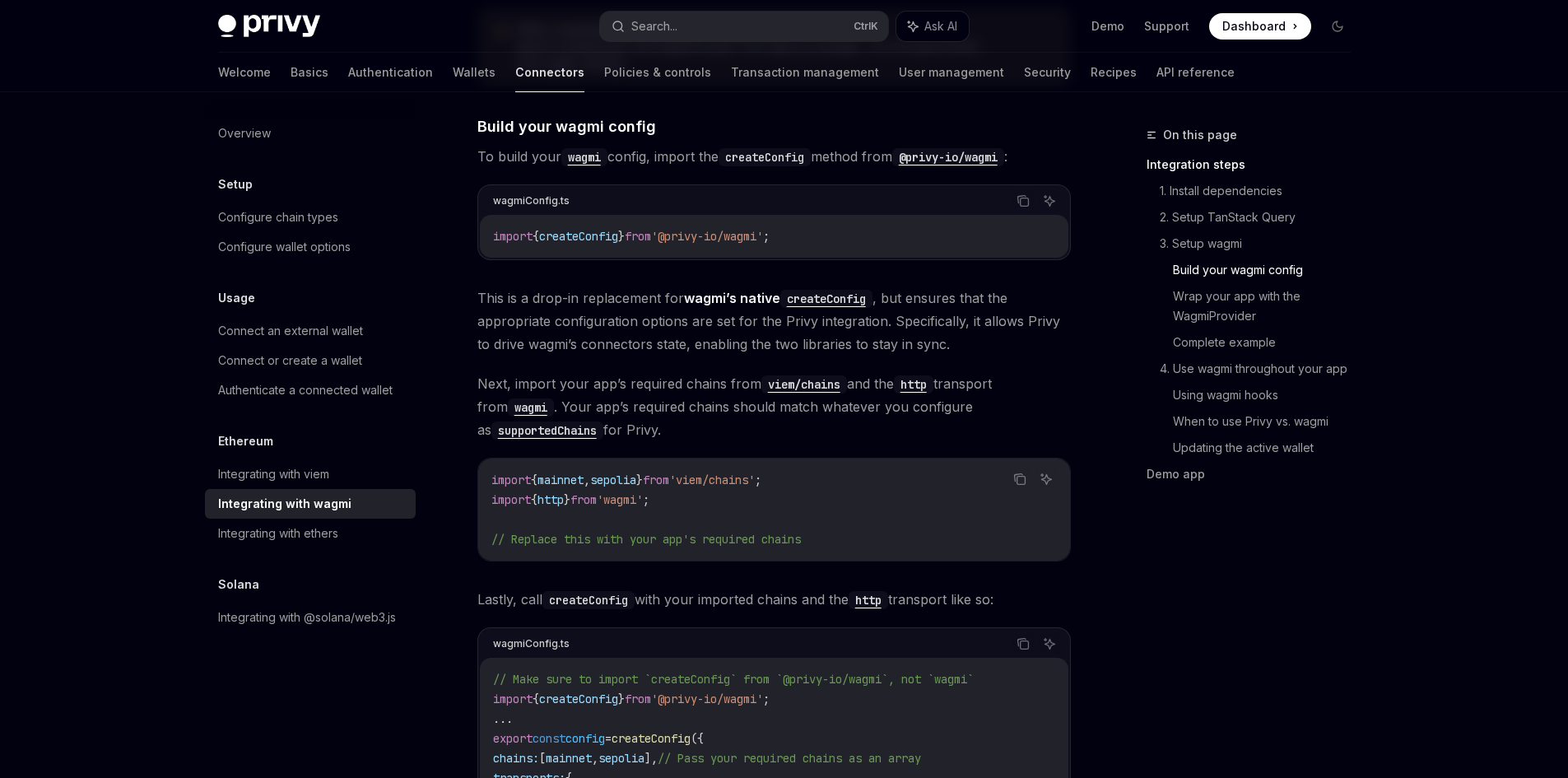
click at [606, 297] on span "This is a drop-in replacement for wagmi’s native createConfig , but ensures tha…" at bounding box center [774, 321] width 594 height 69
click at [611, 323] on span "This is a drop-in replacement for wagmi’s native createConfig , but ensures tha…" at bounding box center [774, 321] width 594 height 69
click at [584, 331] on span "This is a drop-in replacement for wagmi’s native createConfig , but ensures tha…" at bounding box center [774, 321] width 594 height 69
click at [615, 321] on span "This is a drop-in replacement for wagmi’s native createConfig , but ensures tha…" at bounding box center [774, 321] width 594 height 69
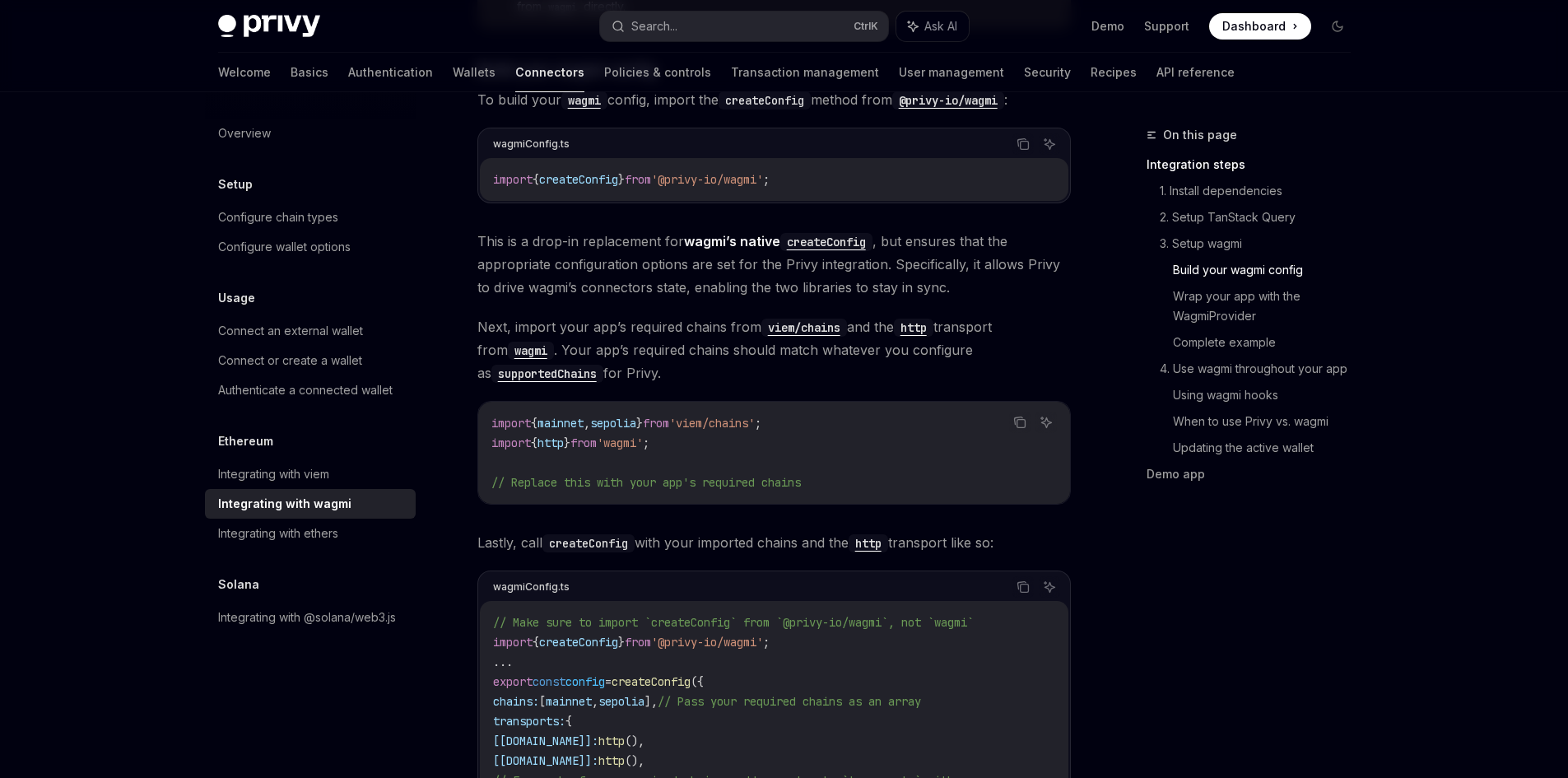
scroll to position [1481, 0]
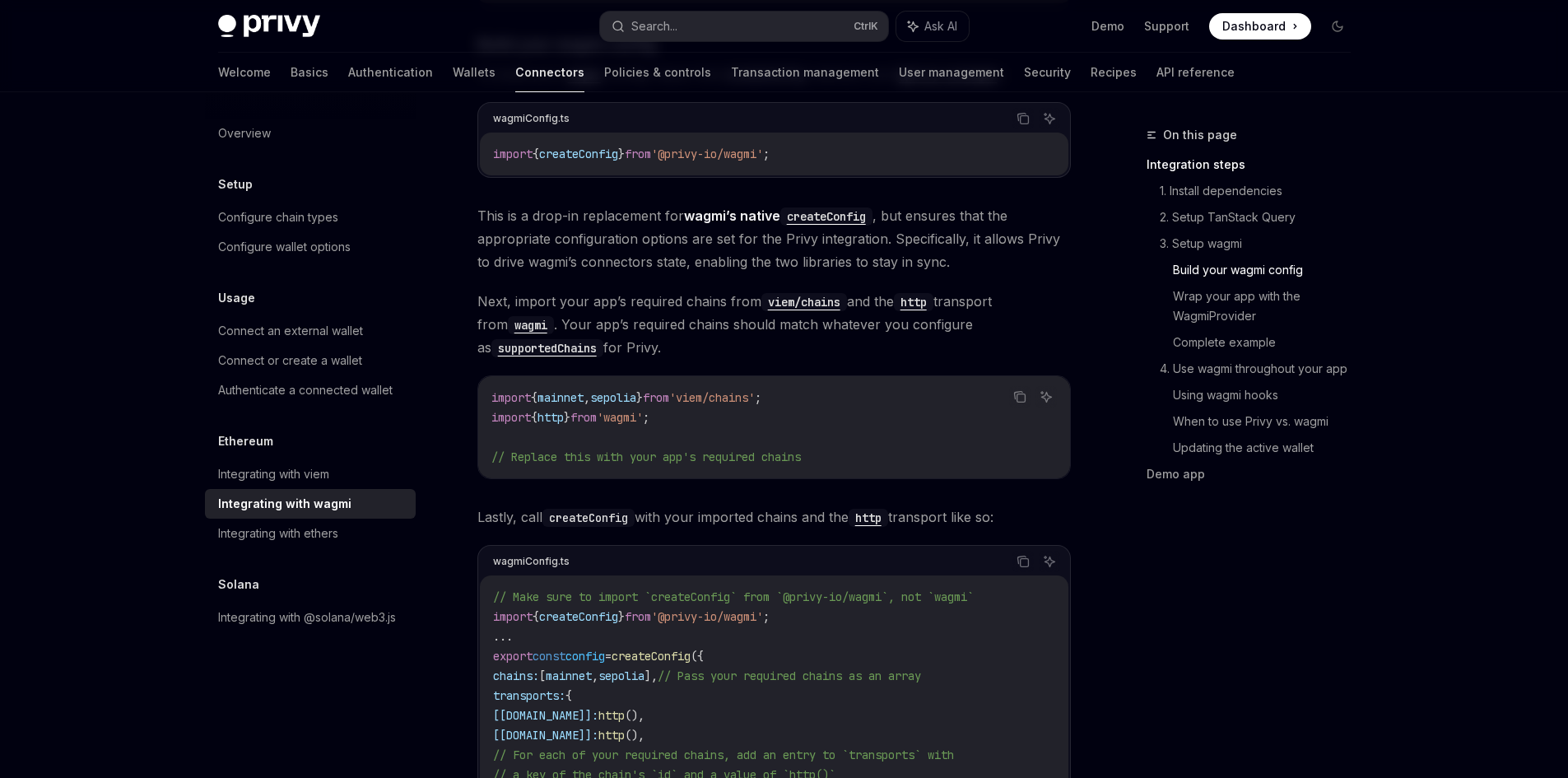
click at [644, 290] on span "Next, import your app’s required chains from viem/chains and the http transport…" at bounding box center [774, 325] width 594 height 69
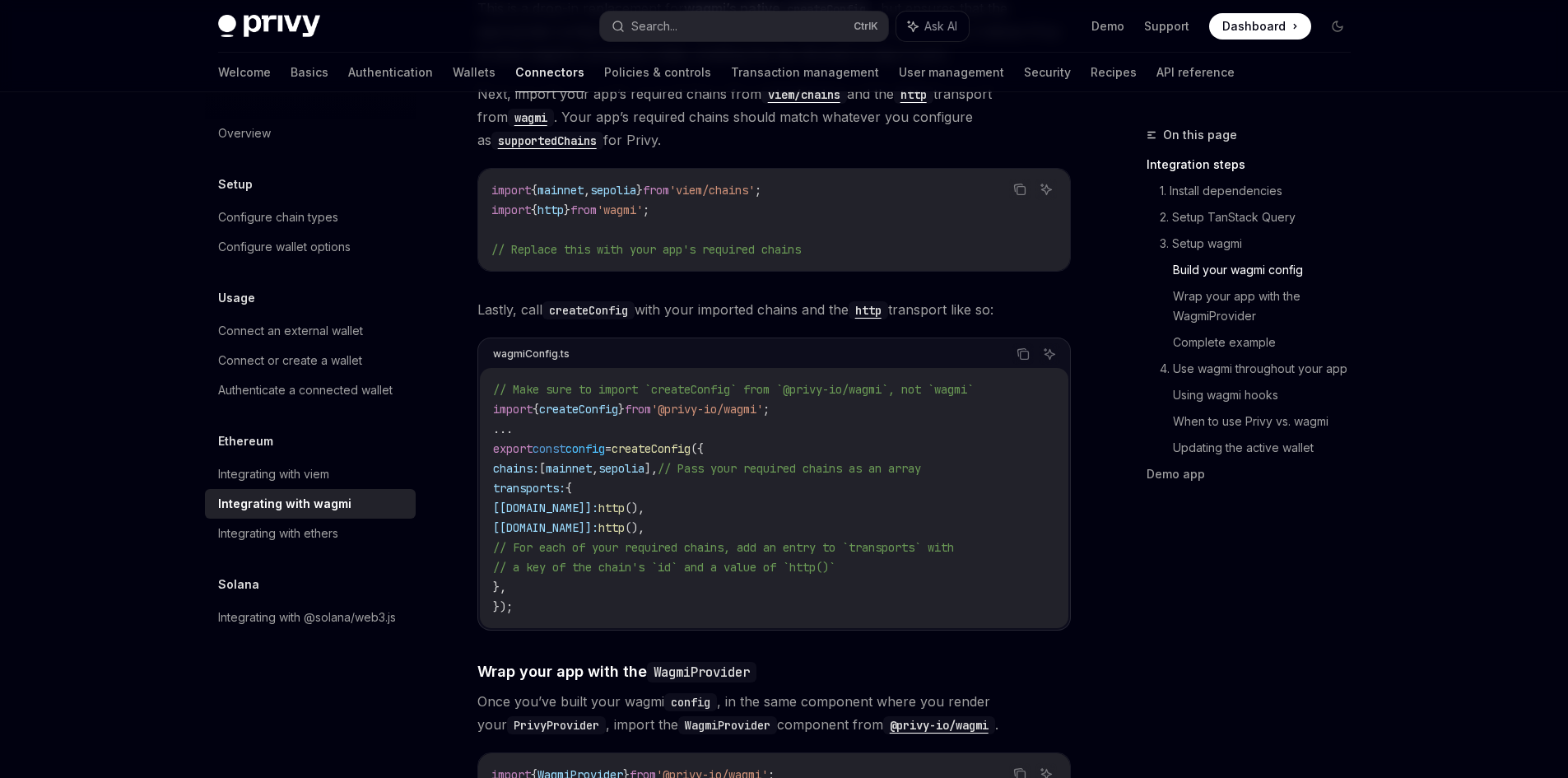
scroll to position [1728, 0]
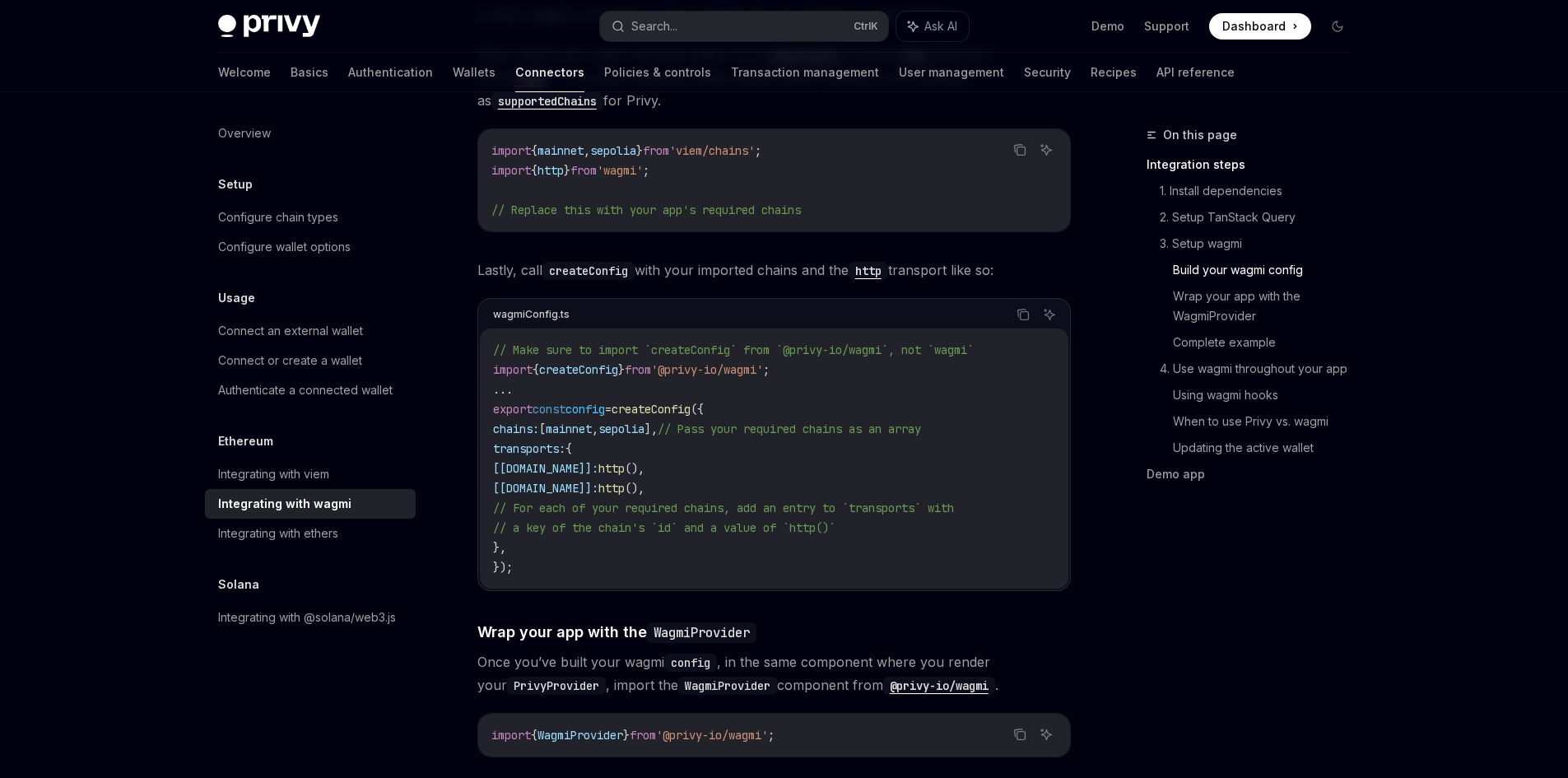
click at [626, 261] on code "createConfig" at bounding box center [588, 270] width 92 height 18
click at [700, 259] on span "Lastly, call createConfig with your imported chains and the http transport like…" at bounding box center [774, 270] width 594 height 23
click at [713, 259] on span "Lastly, call createConfig with your imported chains and the http transport like…" at bounding box center [774, 270] width 594 height 23
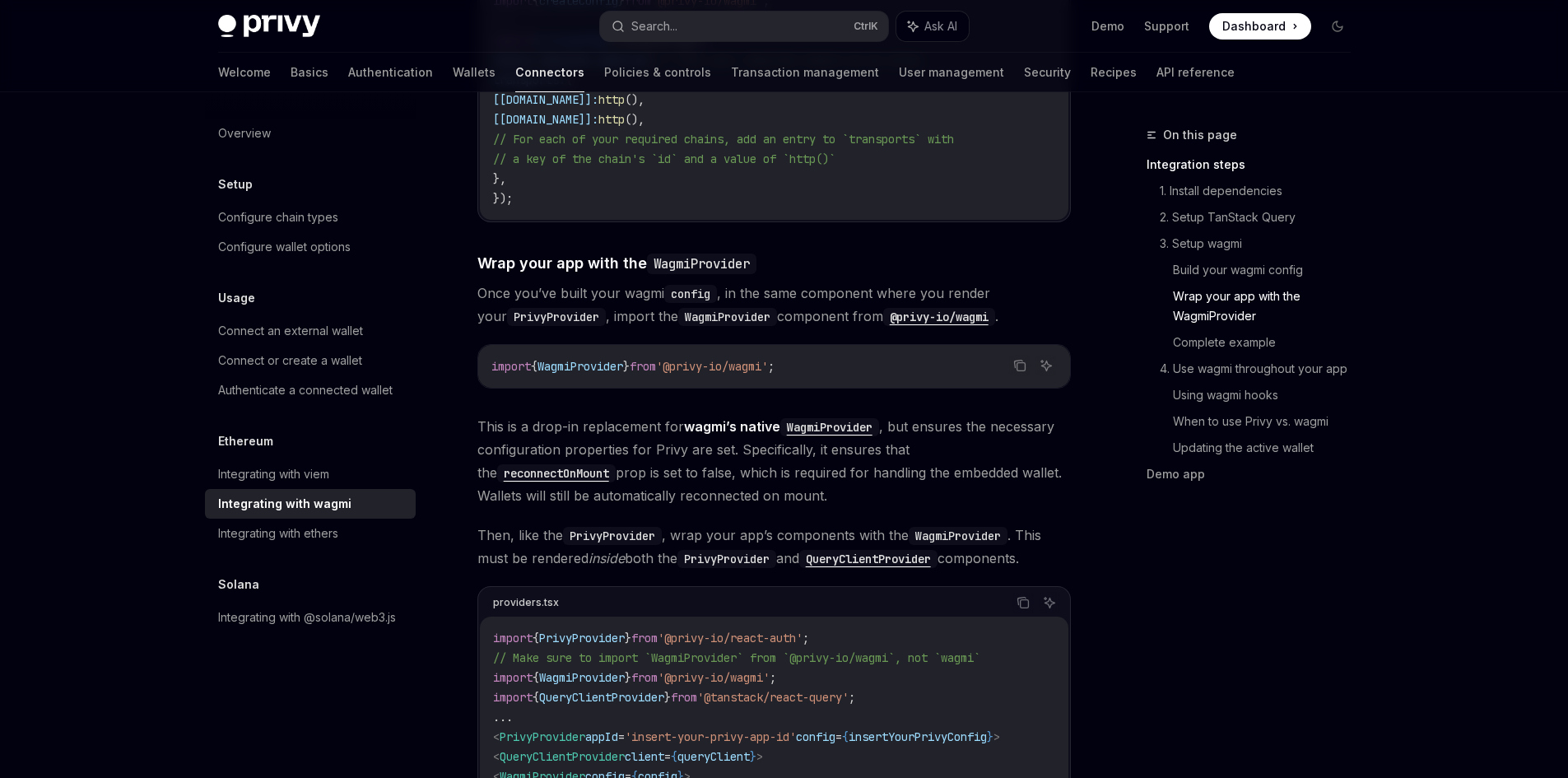
scroll to position [2222, 0]
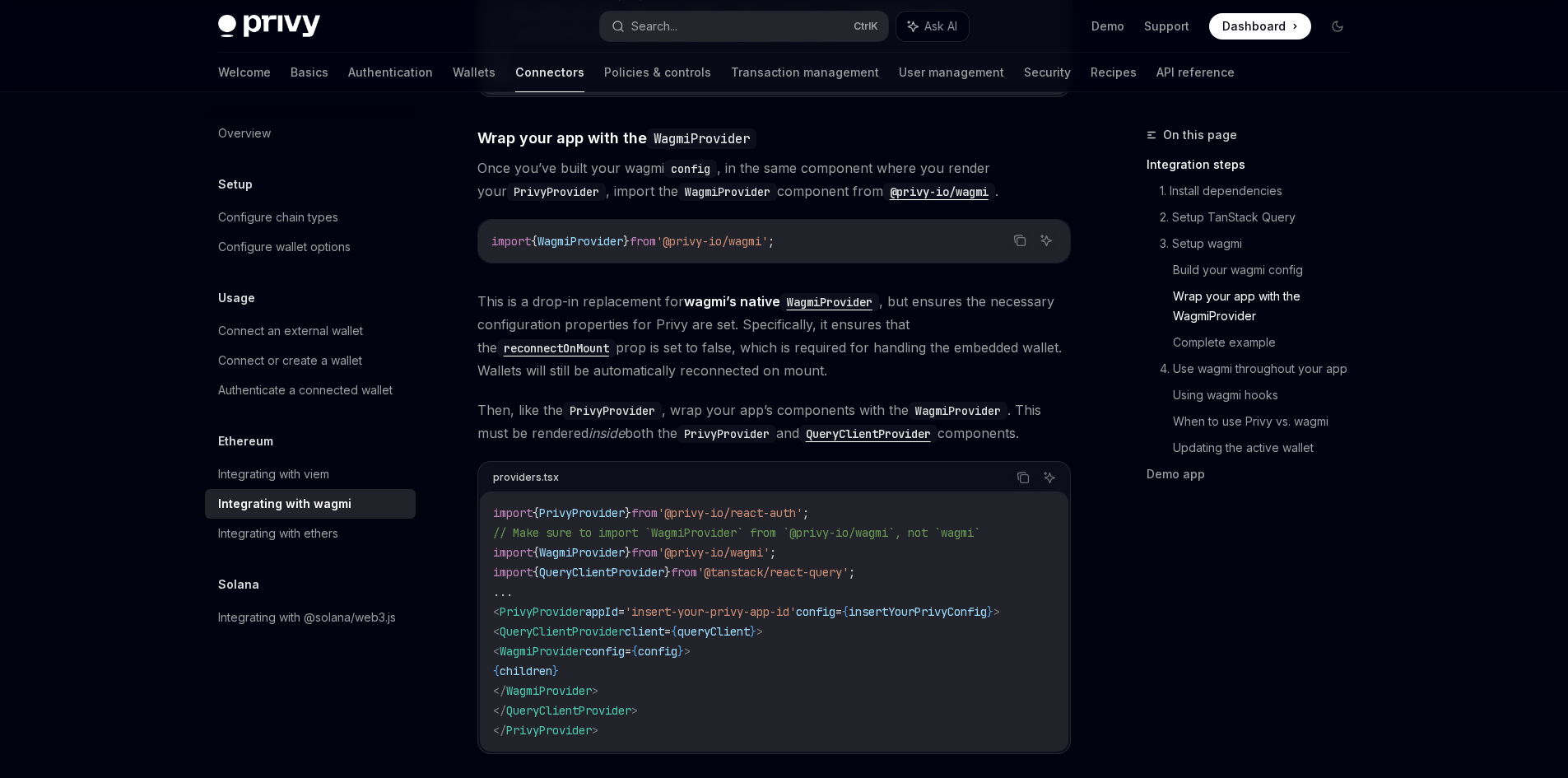
click at [733, 398] on span "Then, like the PrivyProvider , wrap your app’s components with the WagmiProvide…" at bounding box center [774, 421] width 594 height 46
click at [742, 398] on span "Then, like the PrivyProvider , wrap your app’s components with the WagmiProvide…" at bounding box center [774, 421] width 594 height 46
click at [549, 401] on span "Then, like the PrivyProvider , wrap your app’s components with the WagmiProvide…" at bounding box center [774, 421] width 594 height 46
